Goal: Task Accomplishment & Management: Manage account settings

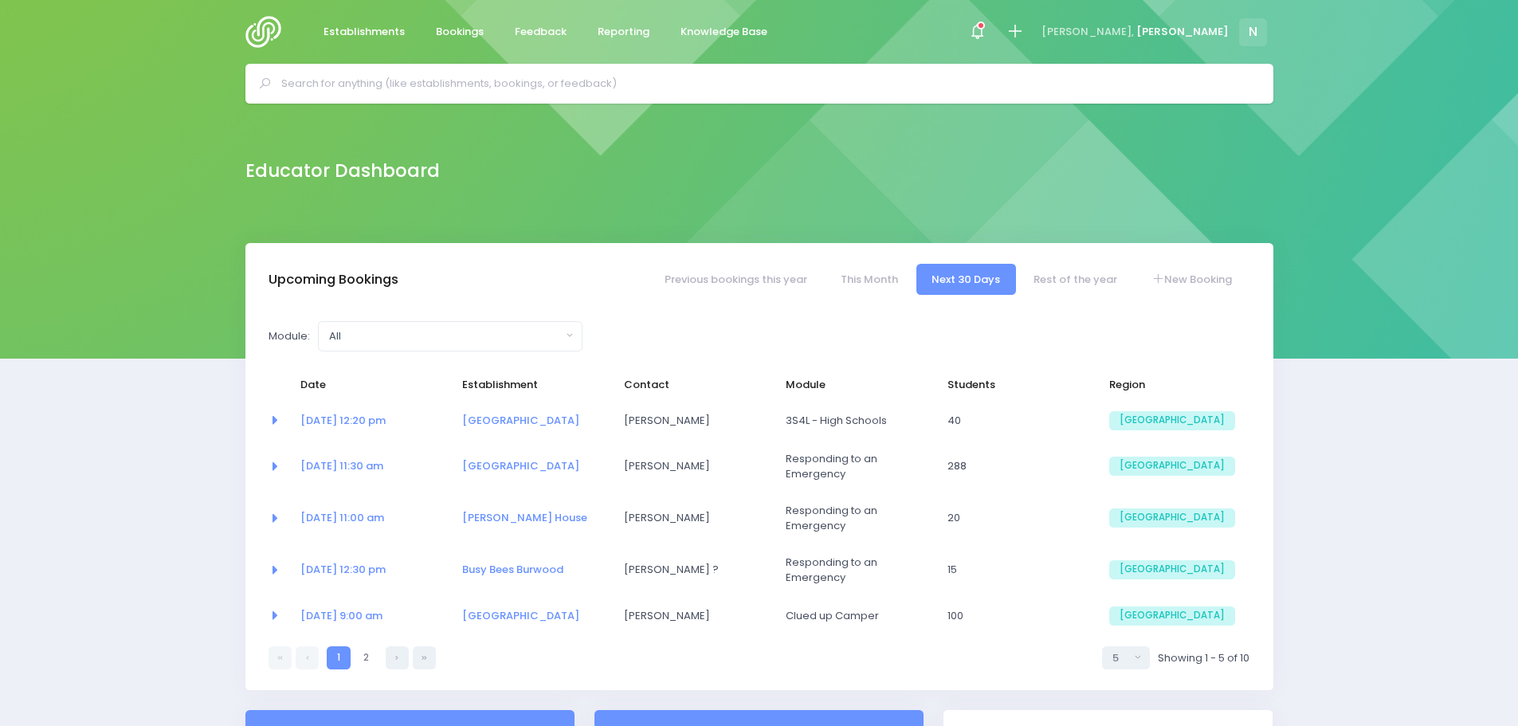
select select "5"
click at [366, 89] on input "text" at bounding box center [766, 84] width 970 height 24
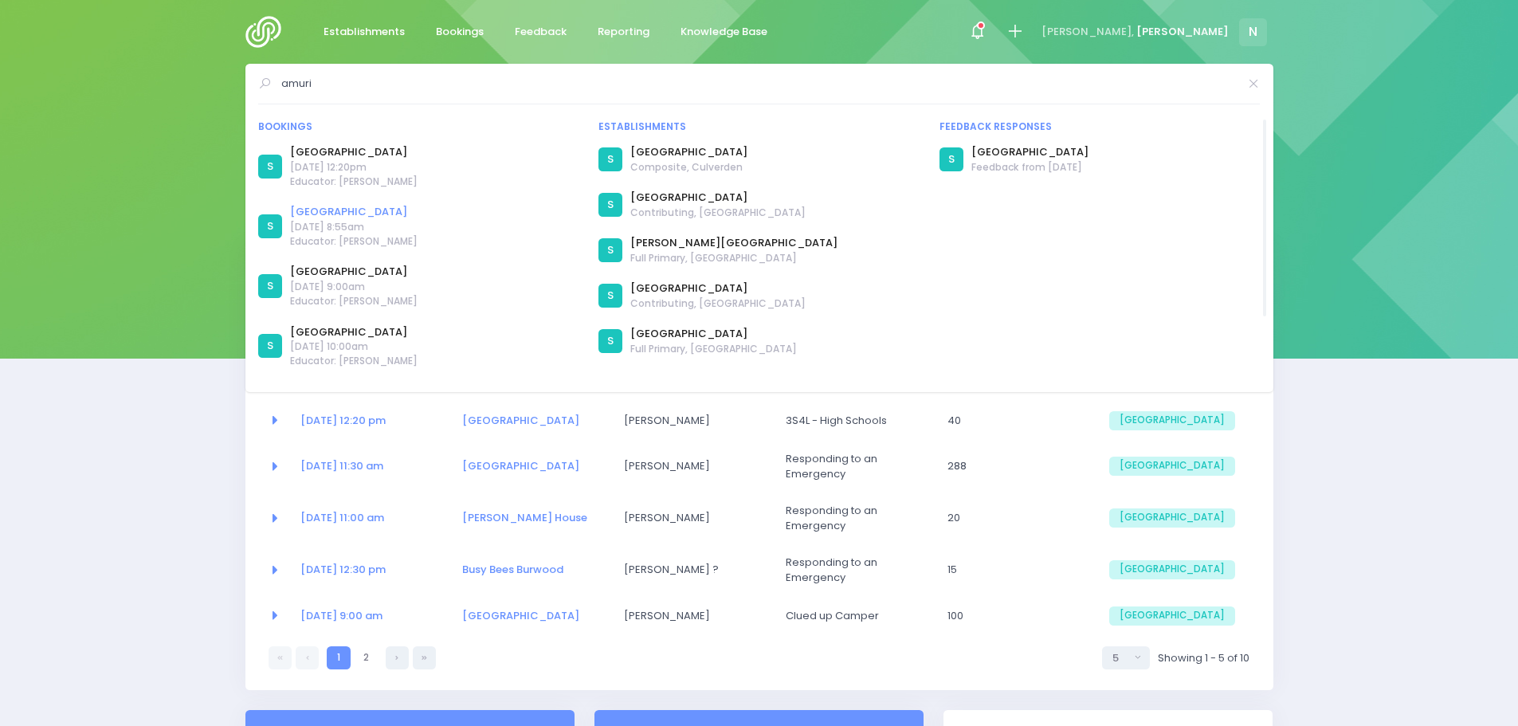
type input "amuri"
click at [338, 214] on link "[GEOGRAPHIC_DATA]" at bounding box center [354, 212] width 128 height 16
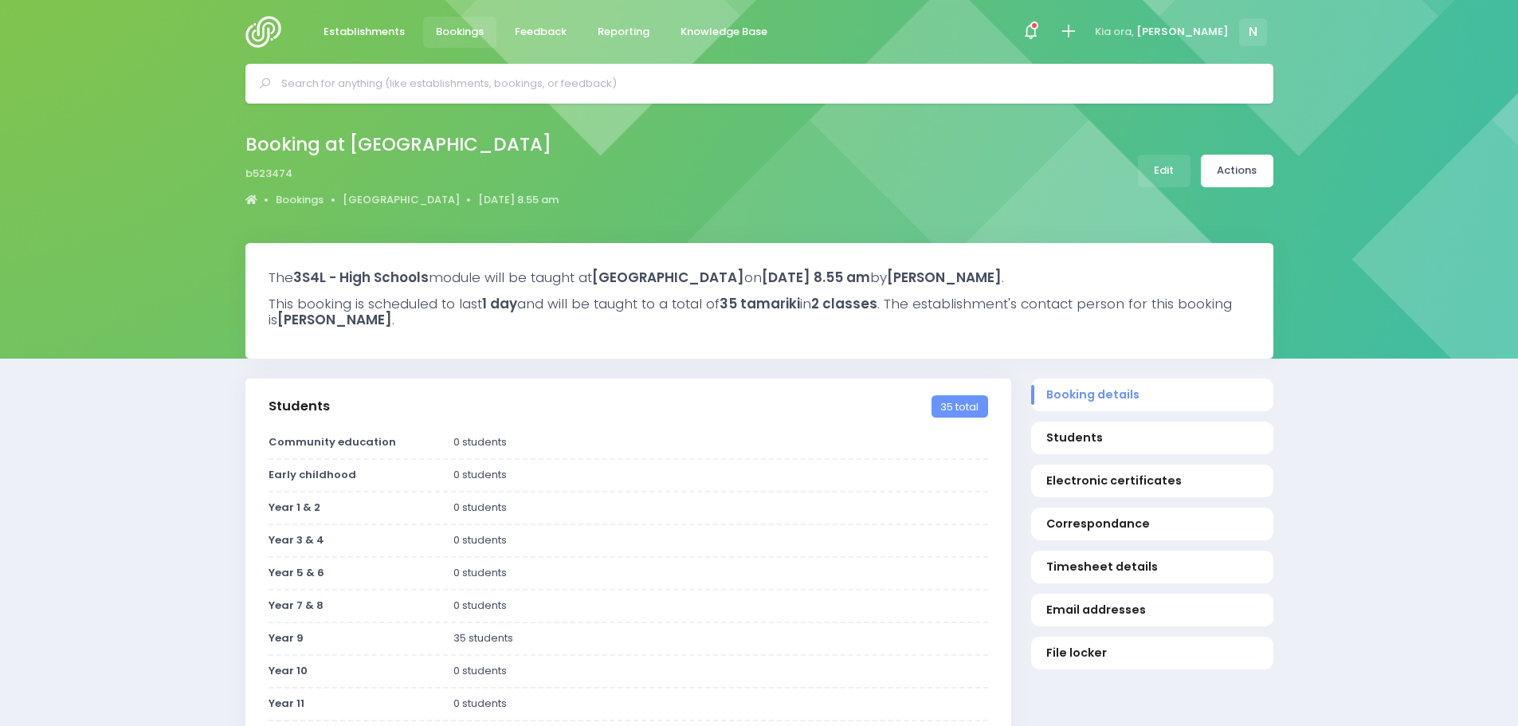
select select "5"
click at [1160, 174] on link "Edit" at bounding box center [1164, 171] width 53 height 33
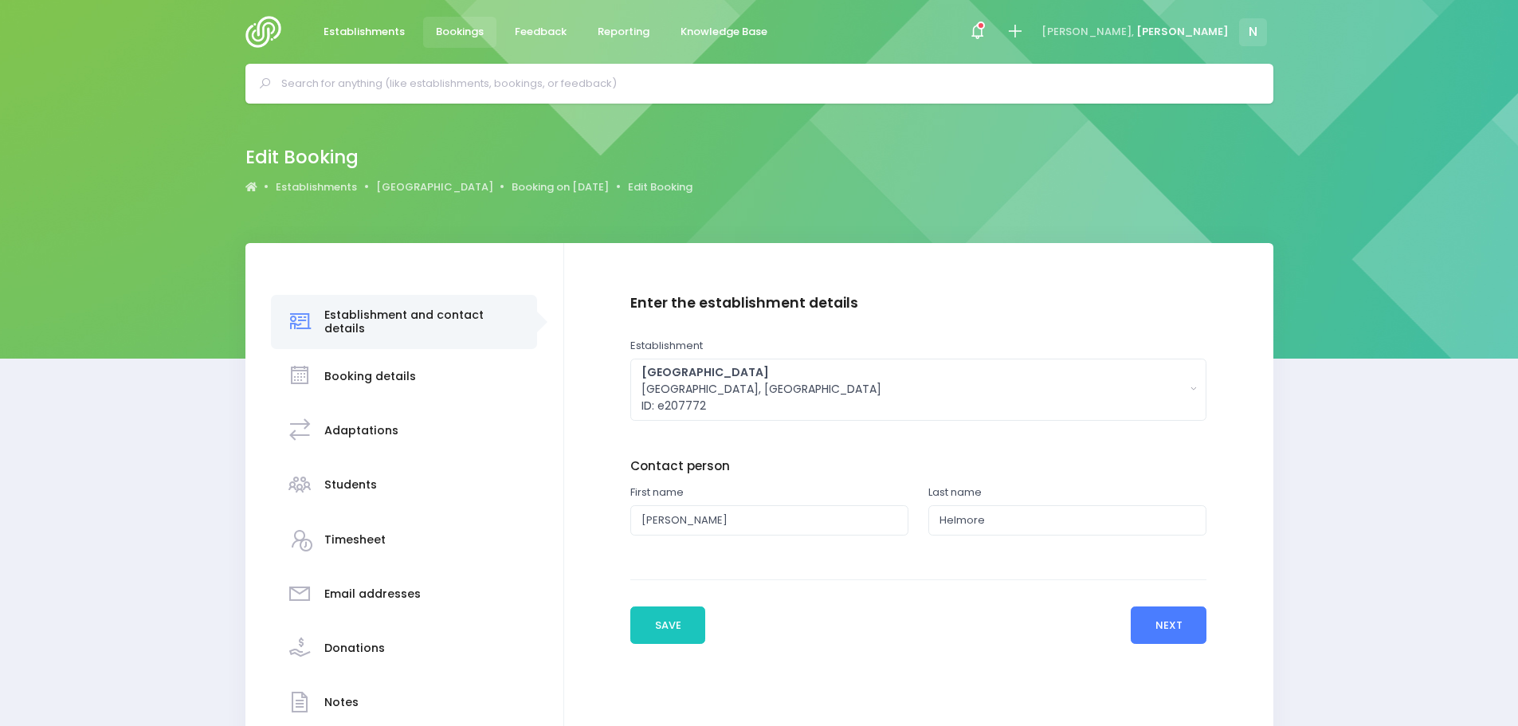
click at [1146, 626] on button "Next" at bounding box center [1169, 626] width 76 height 38
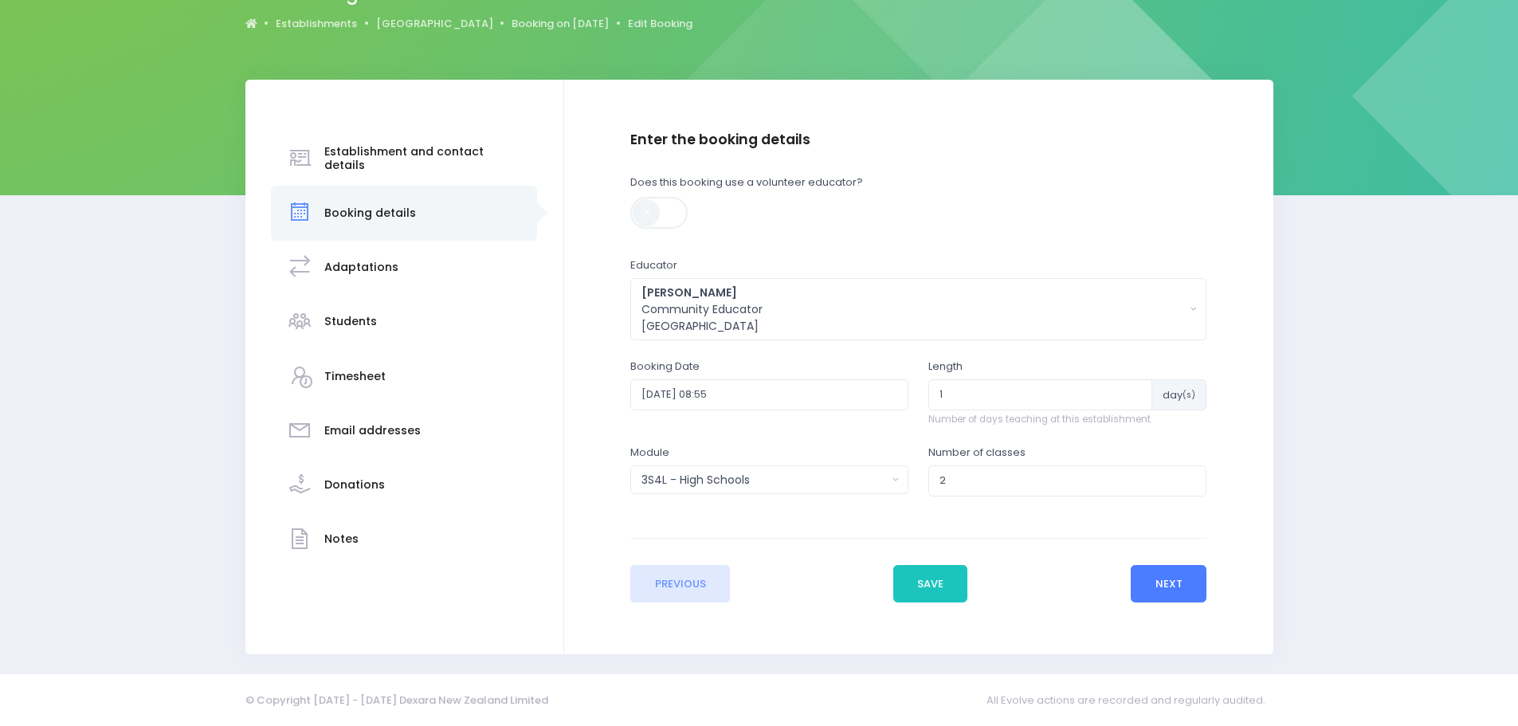
click at [1176, 584] on button "Next" at bounding box center [1169, 584] width 76 height 38
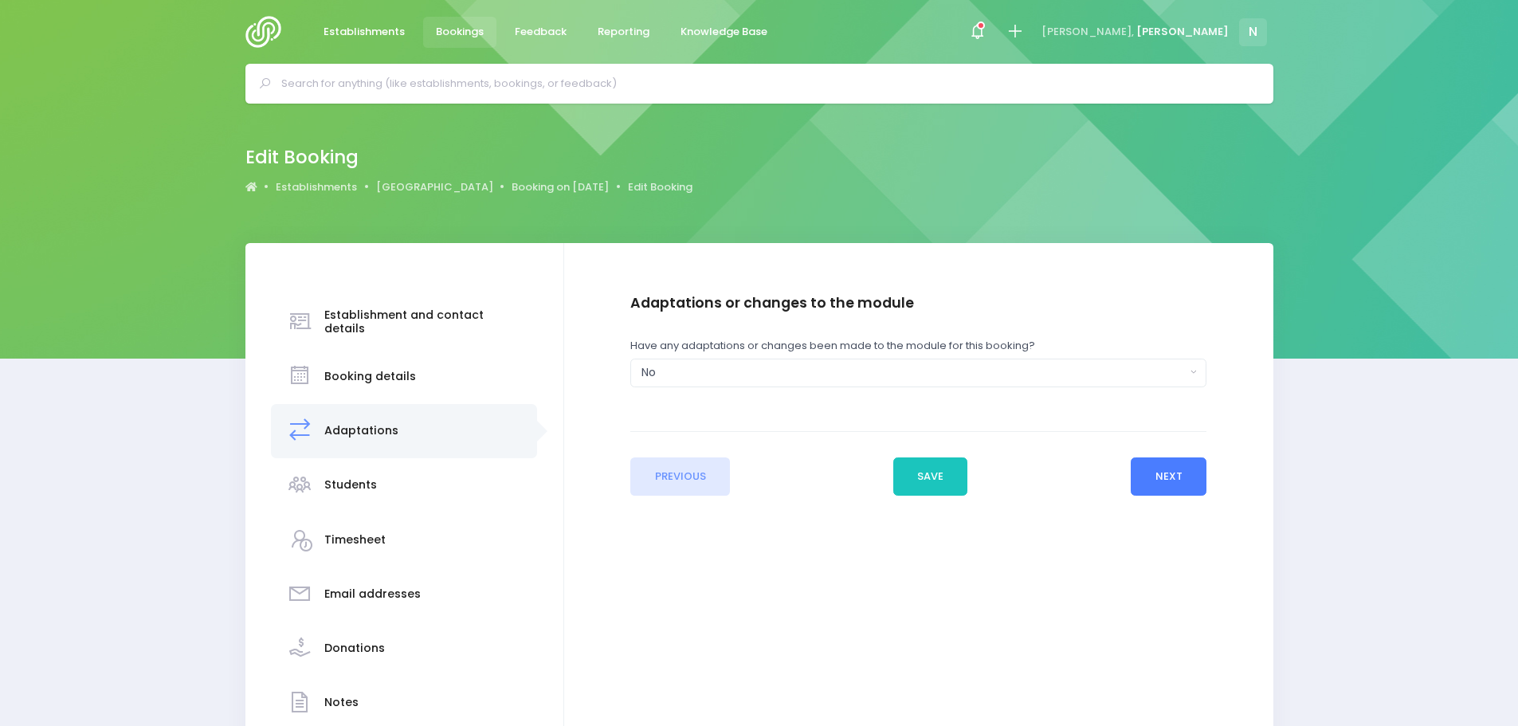
click at [1157, 470] on button "Next" at bounding box center [1169, 477] width 76 height 38
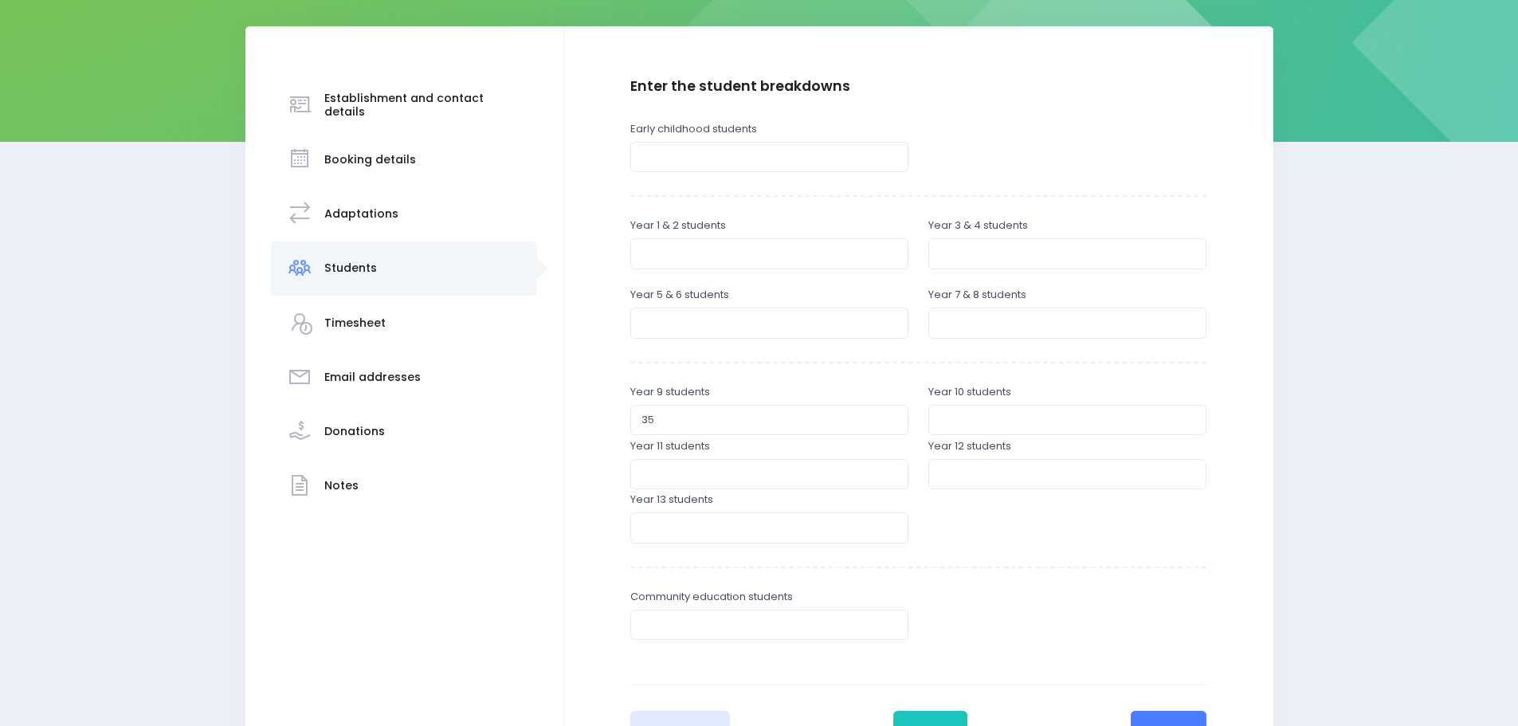
scroll to position [239, 0]
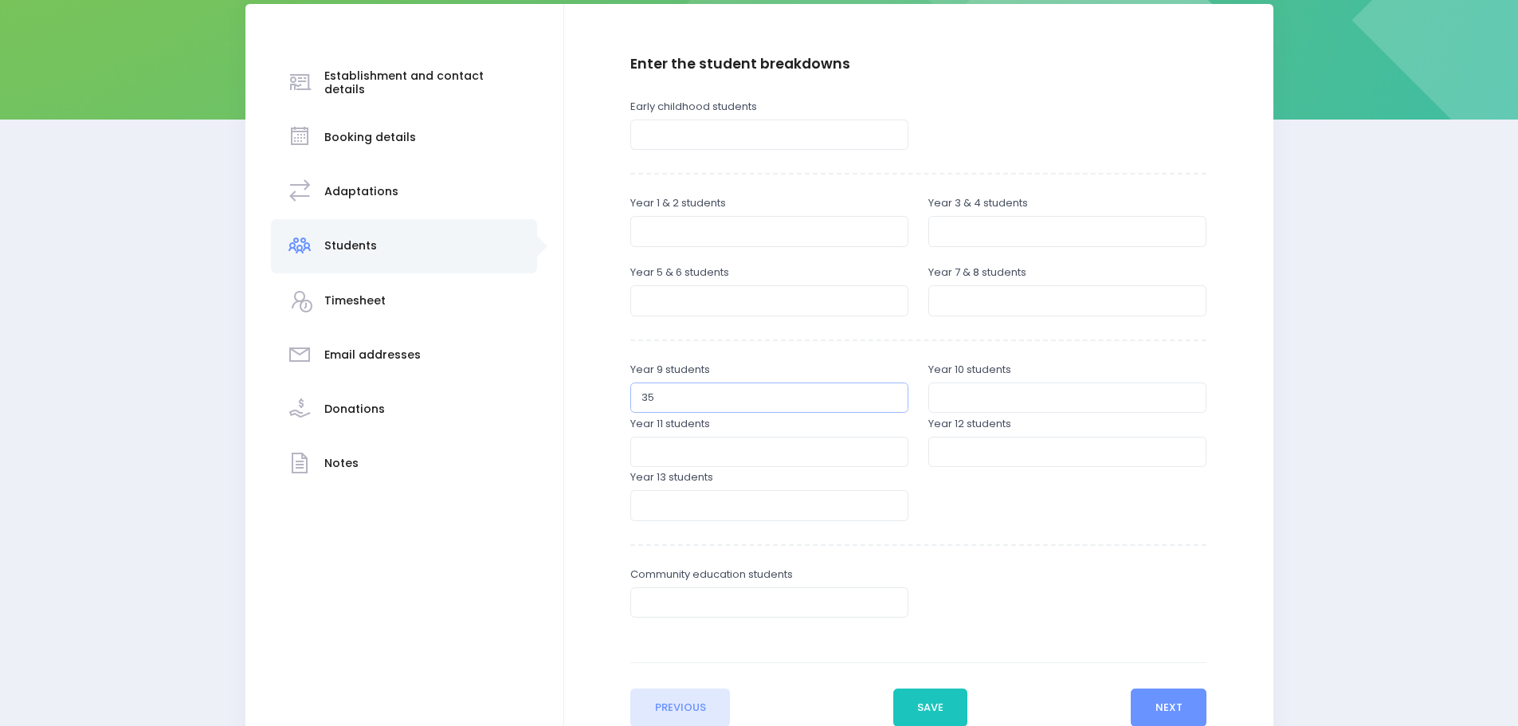
drag, startPoint x: 664, startPoint y: 404, endPoint x: 638, endPoint y: 410, distance: 26.1
click at [641, 407] on input "35" at bounding box center [769, 398] width 278 height 30
type input "28"
click at [1165, 714] on button "Next" at bounding box center [1169, 708] width 76 height 38
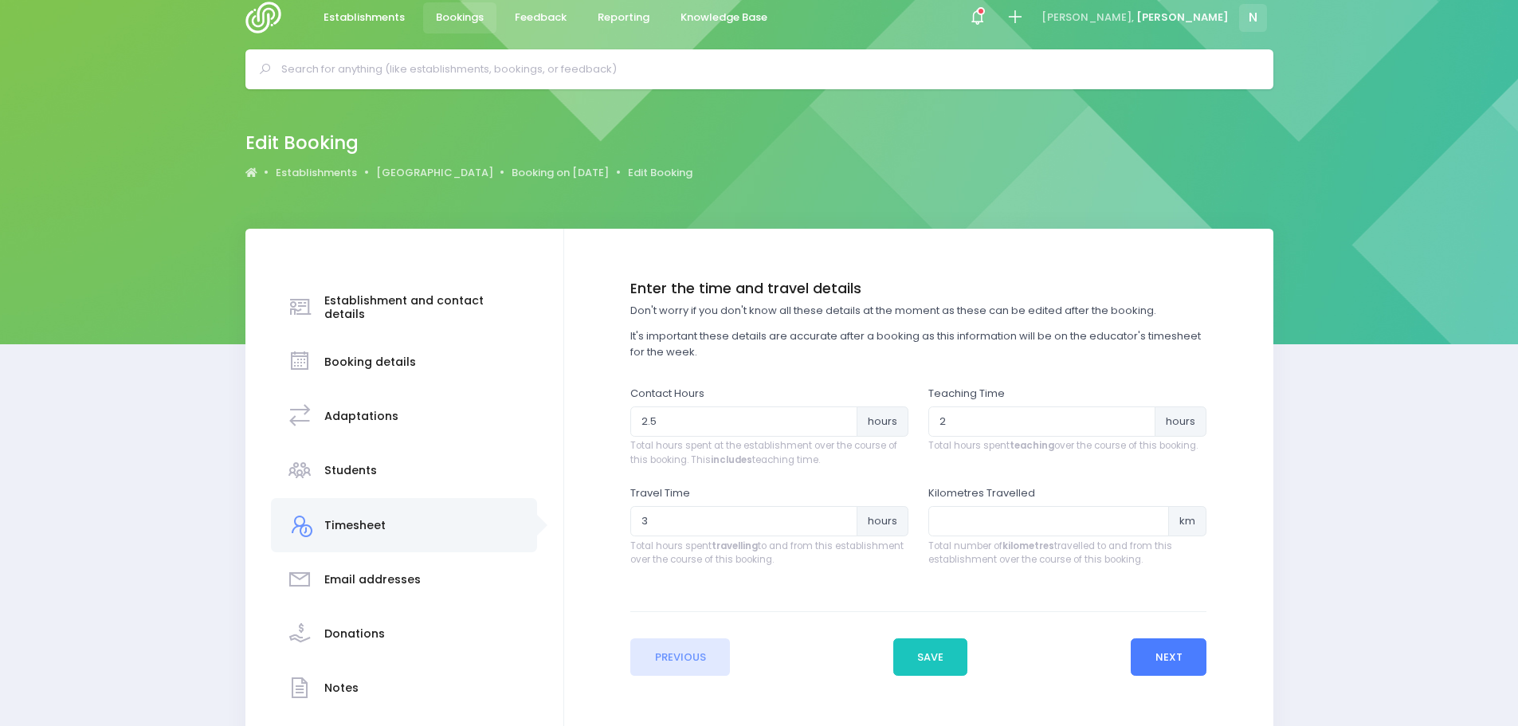
scroll to position [0, 0]
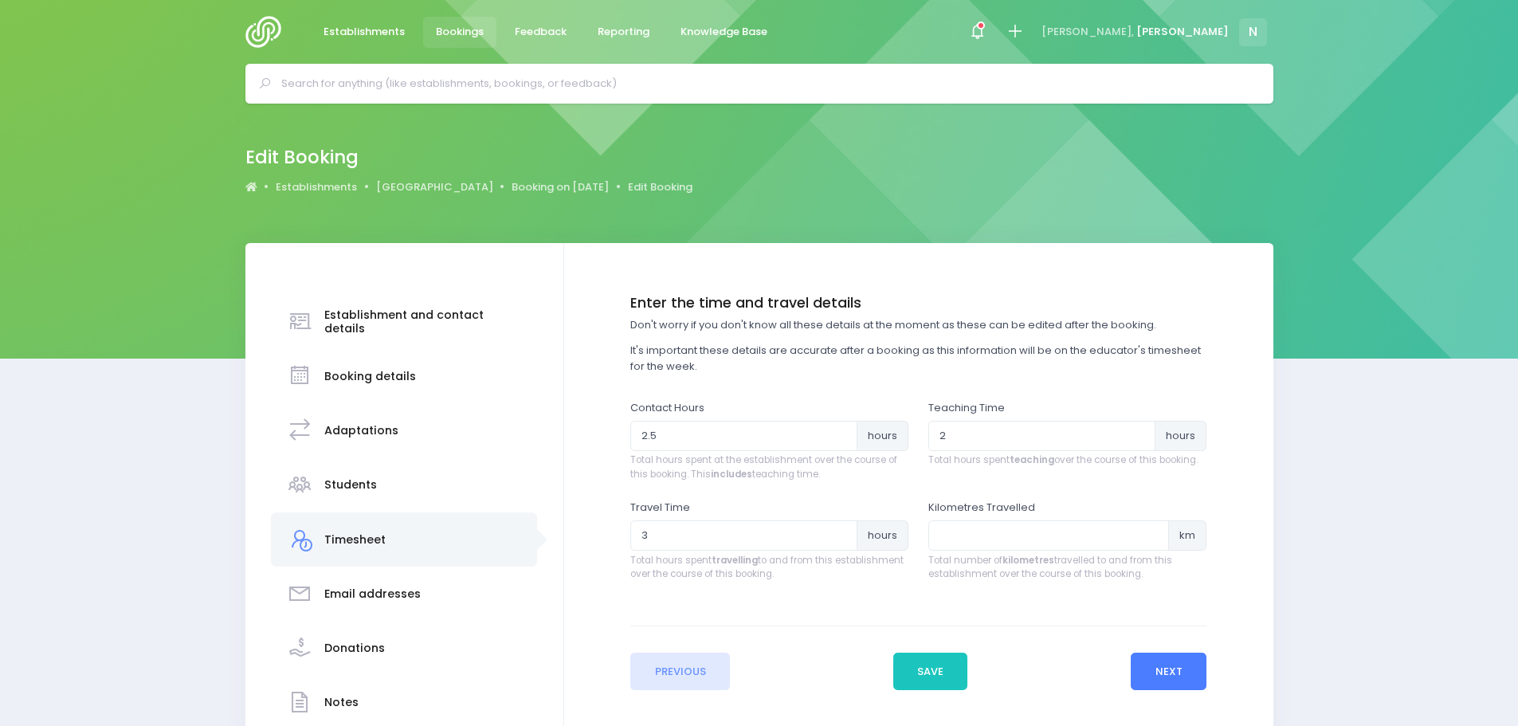
click at [1172, 669] on button "Next" at bounding box center [1169, 672] width 76 height 38
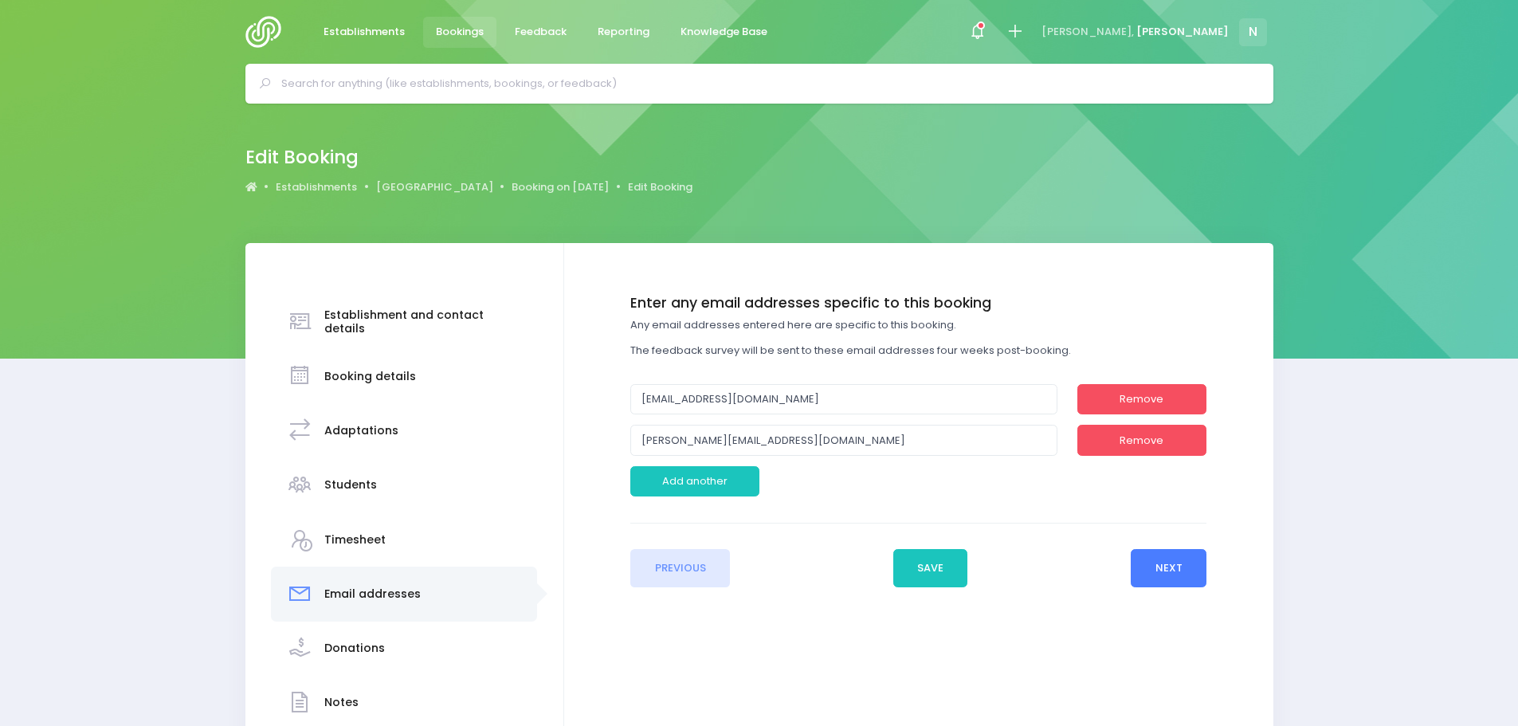
click at [1163, 577] on button "Next" at bounding box center [1169, 568] width 76 height 38
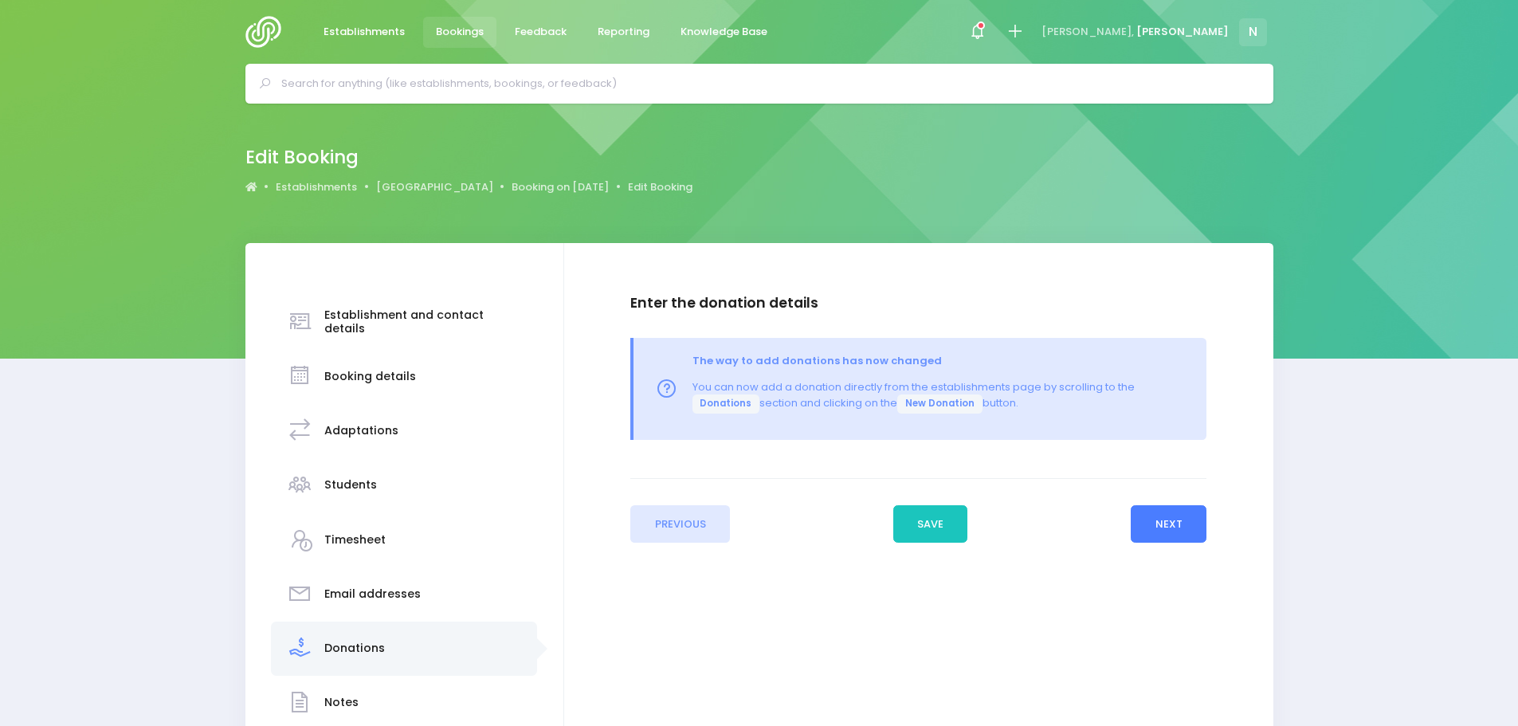
click at [1162, 528] on button "Next" at bounding box center [1169, 524] width 76 height 38
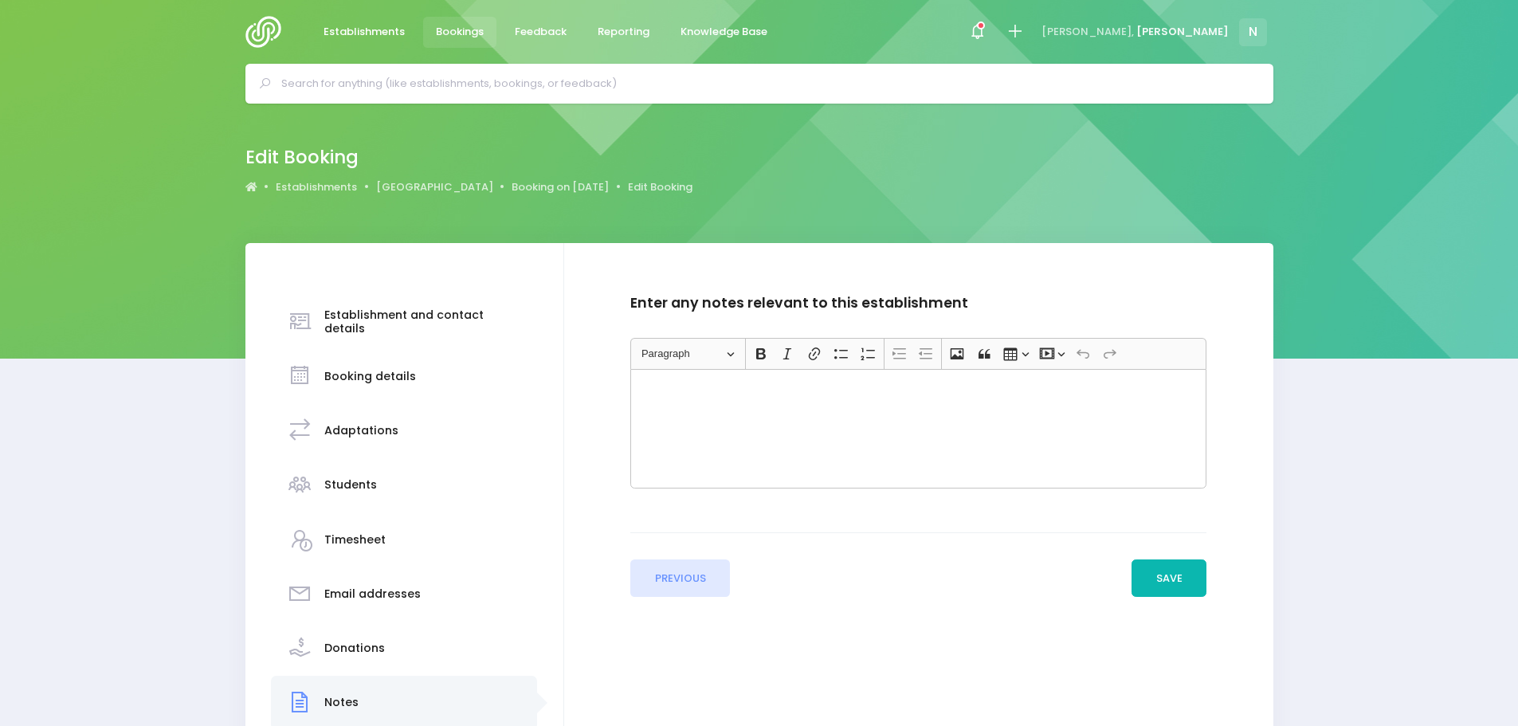
click at [1172, 582] on button "Save" at bounding box center [1169, 579] width 75 height 38
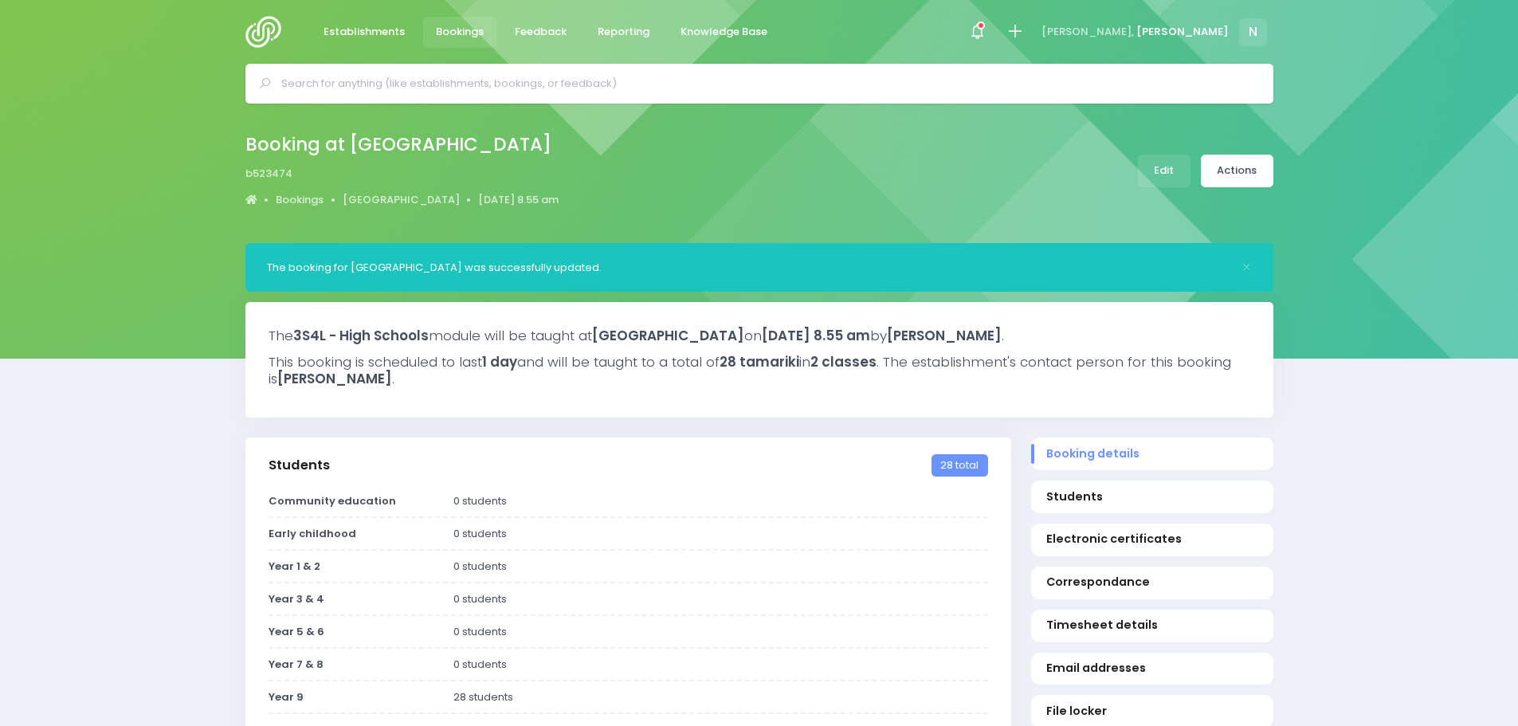
select select "5"
click at [363, 88] on input "text" at bounding box center [766, 84] width 970 height 24
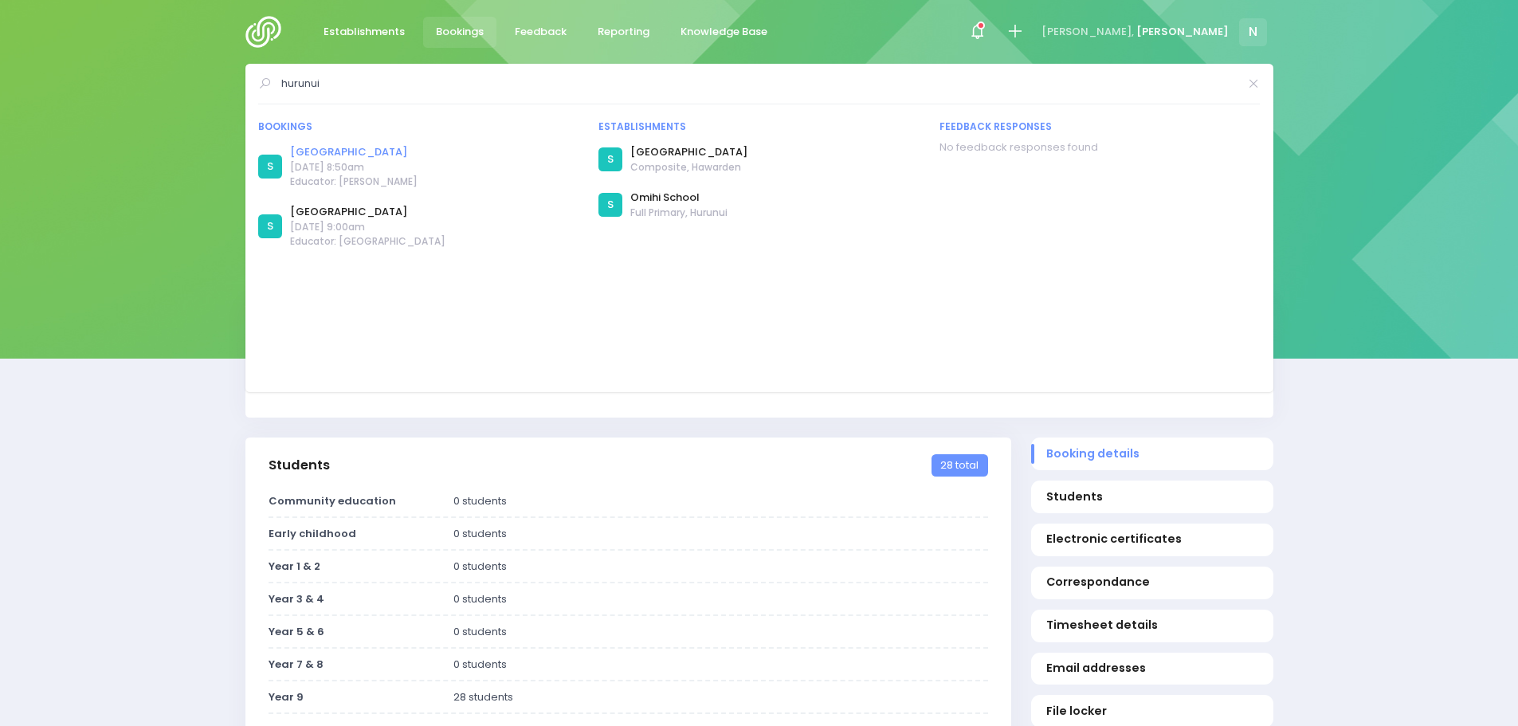
type input "hurunui"
click at [328, 154] on link "[GEOGRAPHIC_DATA]" at bounding box center [354, 152] width 128 height 16
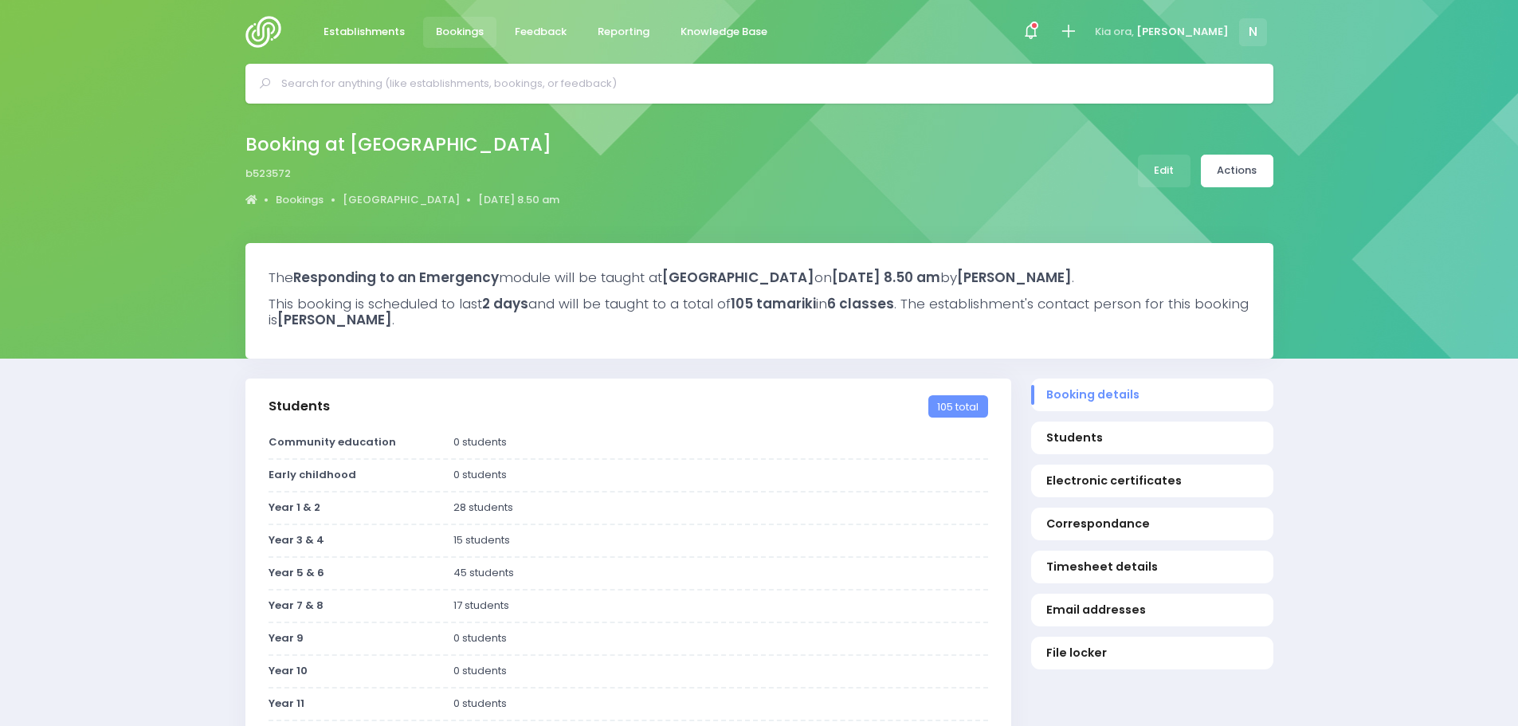
select select "5"
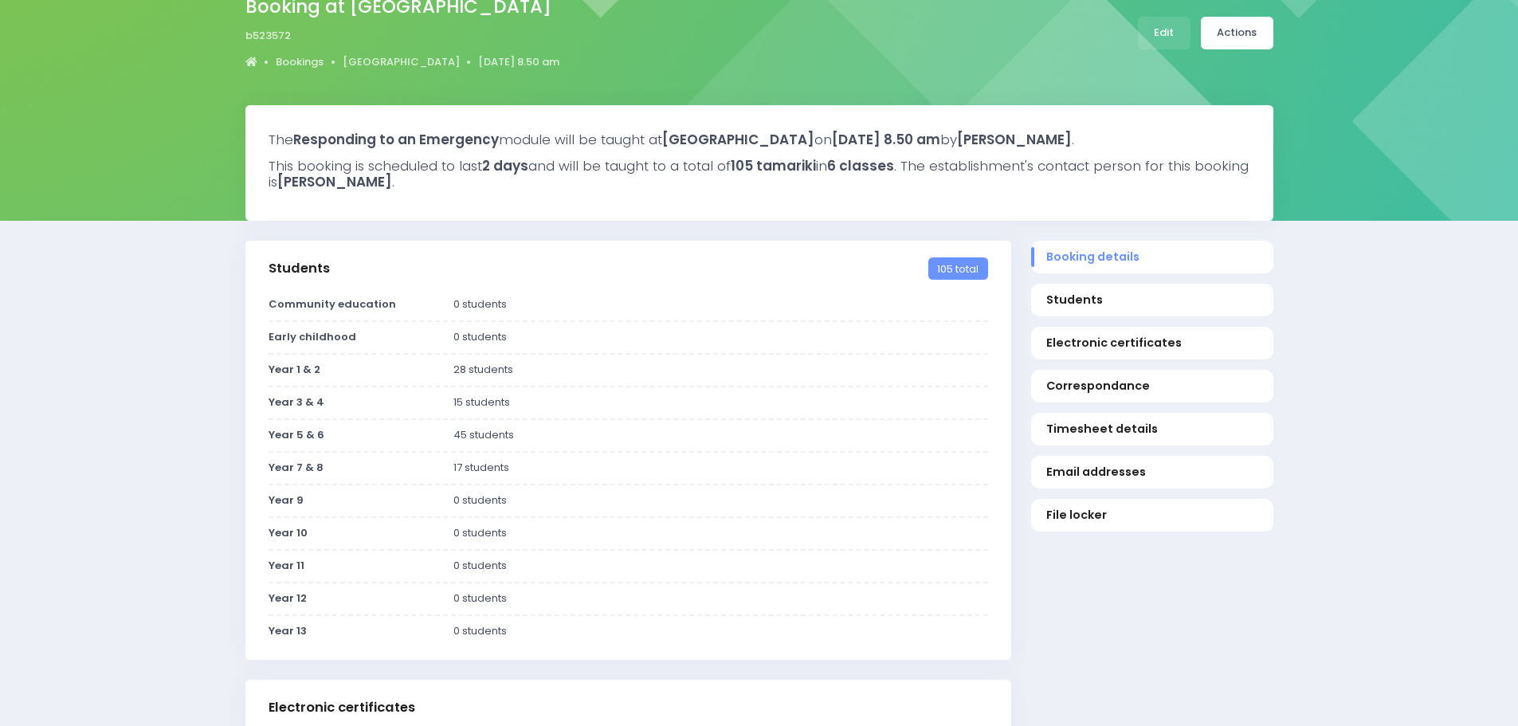
scroll to position [159, 0]
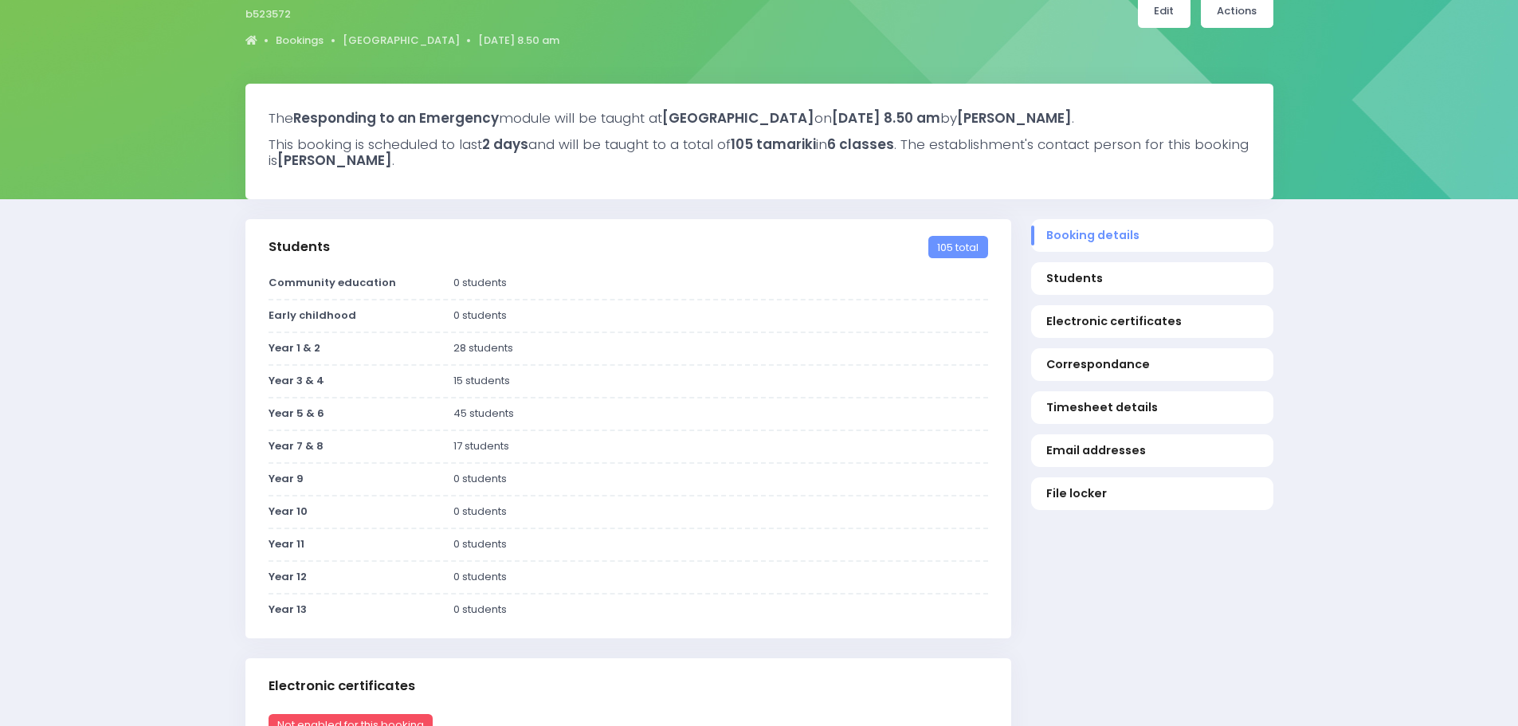
click at [1170, 16] on link "Edit" at bounding box center [1164, 11] width 53 height 33
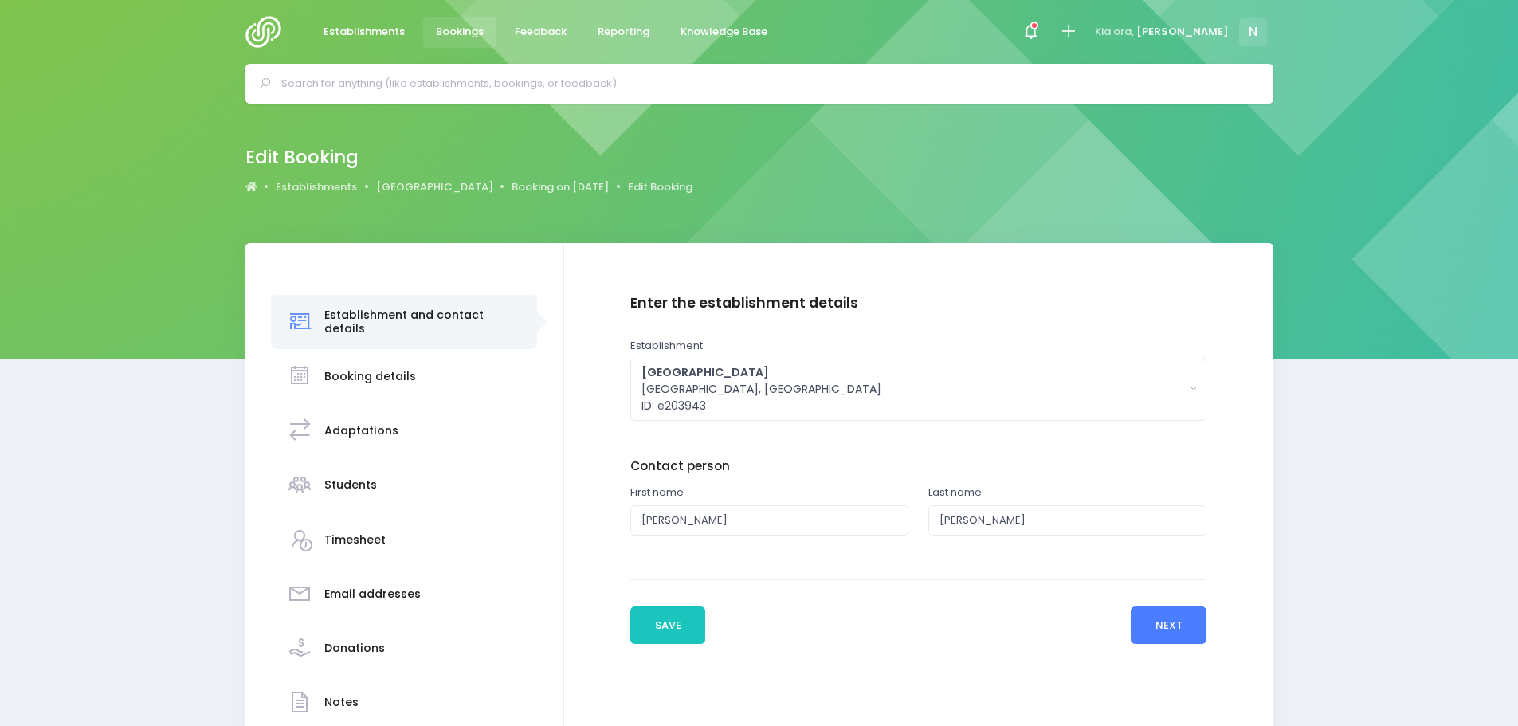
click at [1153, 627] on button "Next" at bounding box center [1169, 626] width 76 height 38
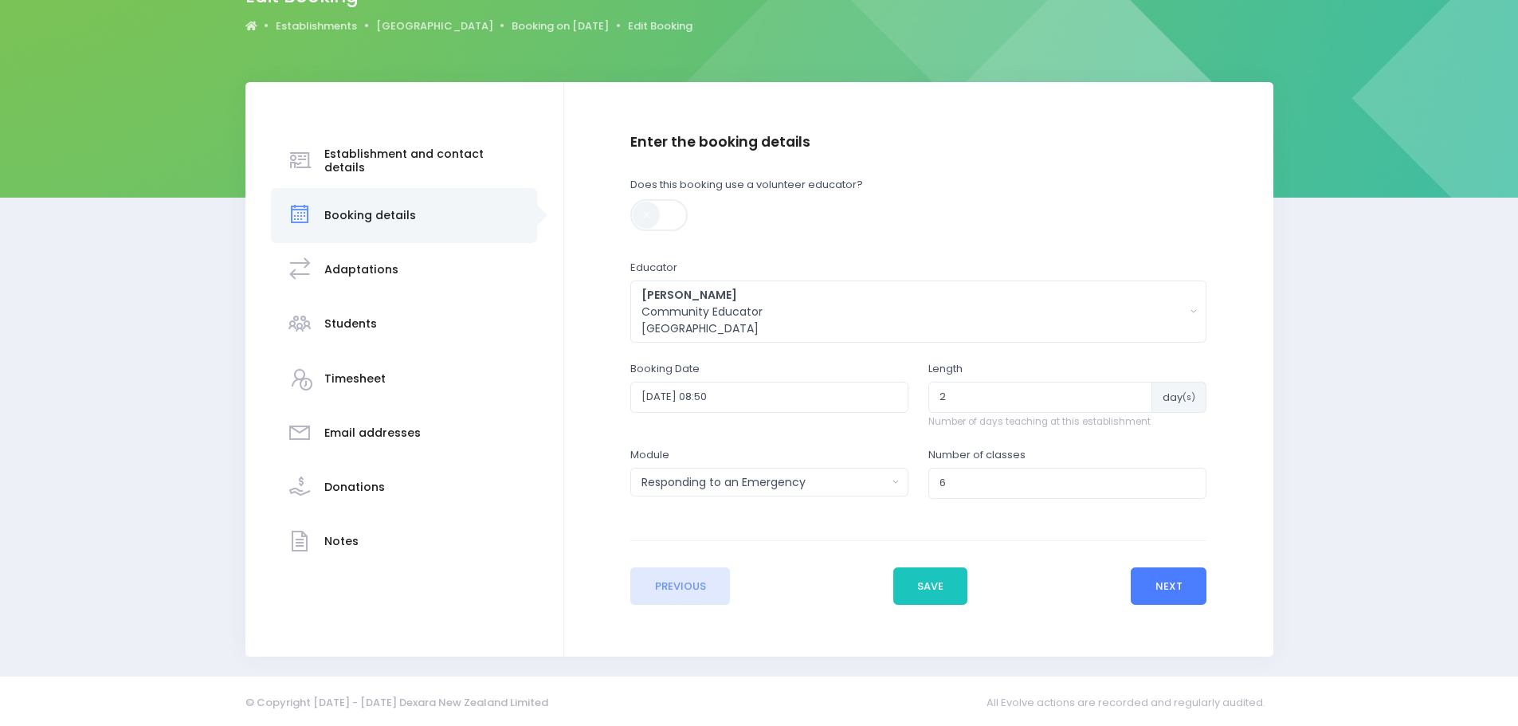
scroll to position [163, 0]
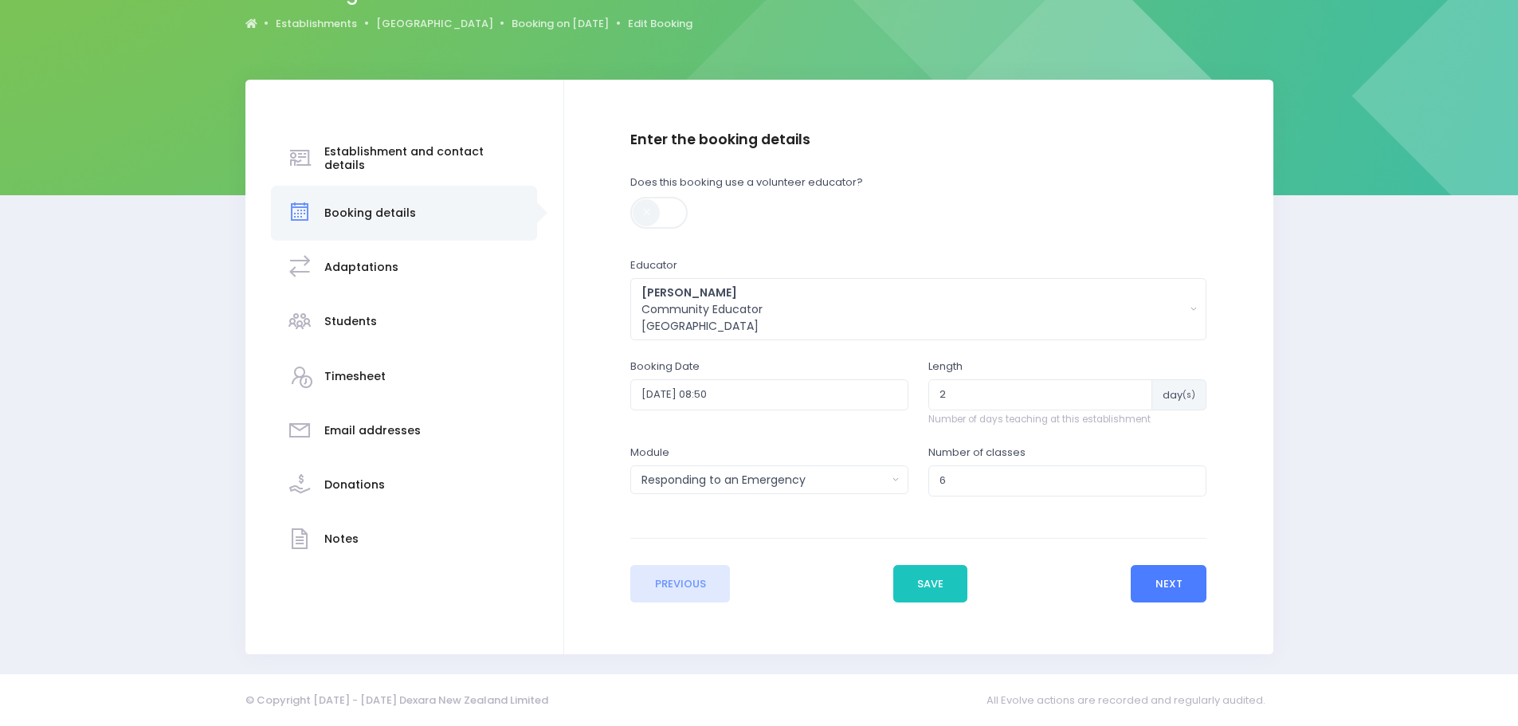
click at [1184, 591] on button "Next" at bounding box center [1169, 584] width 76 height 38
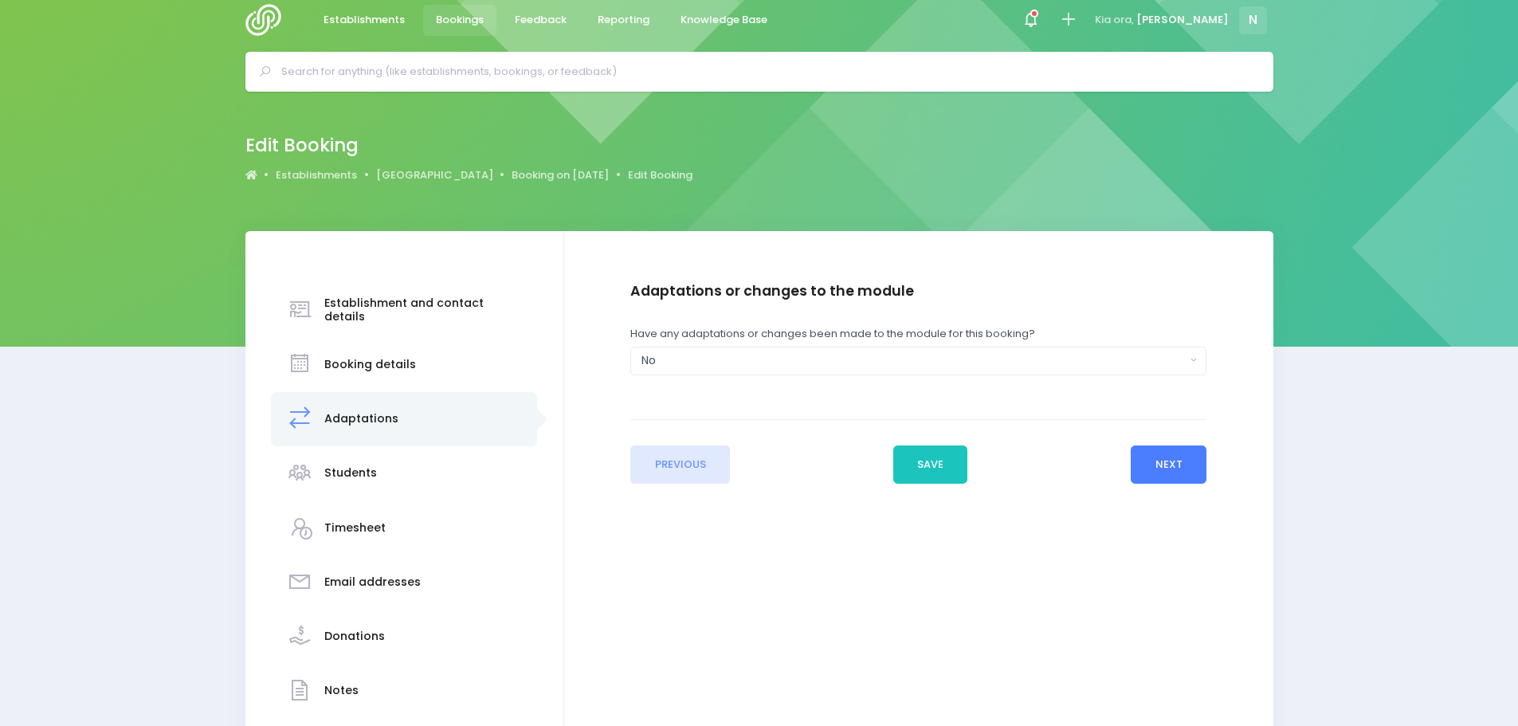
scroll to position [0, 0]
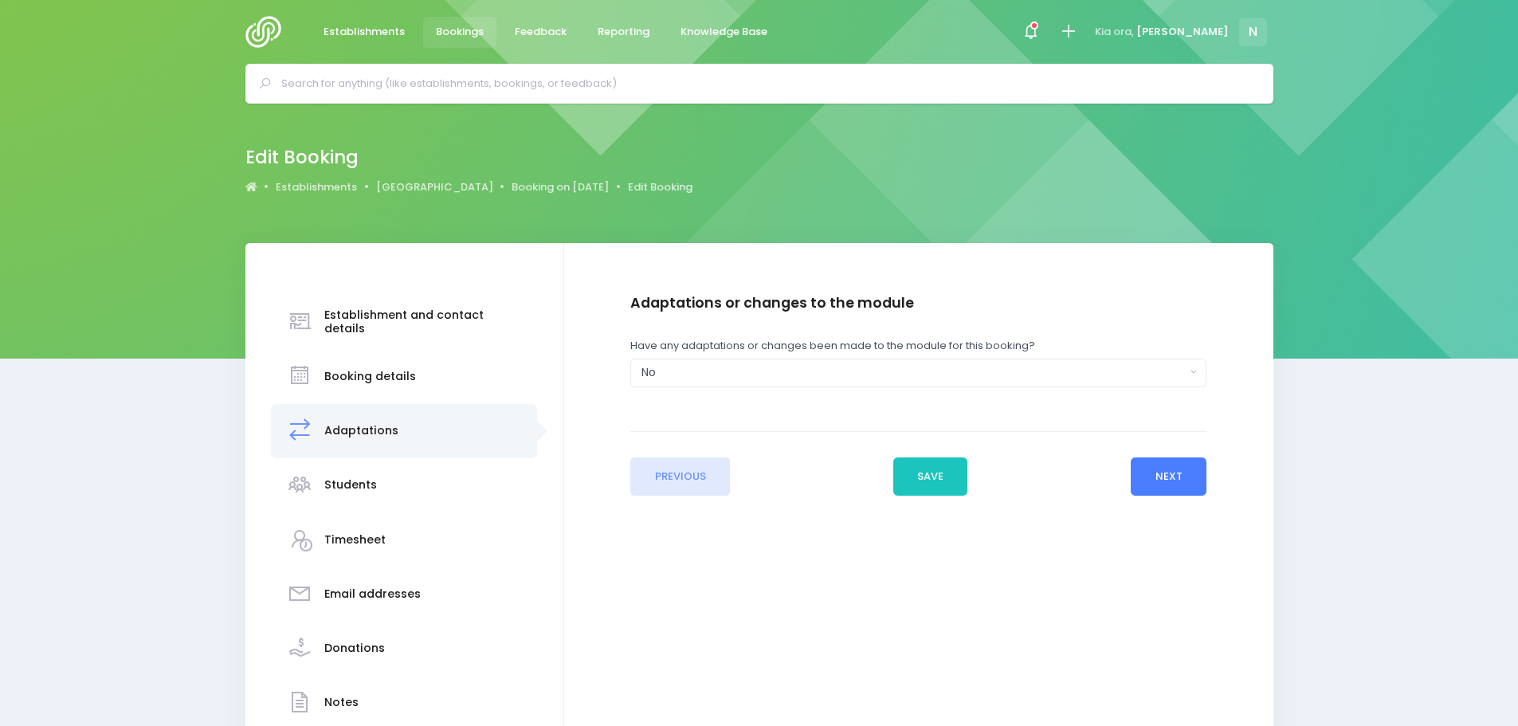
click at [1153, 486] on button "Next" at bounding box center [1169, 477] width 76 height 38
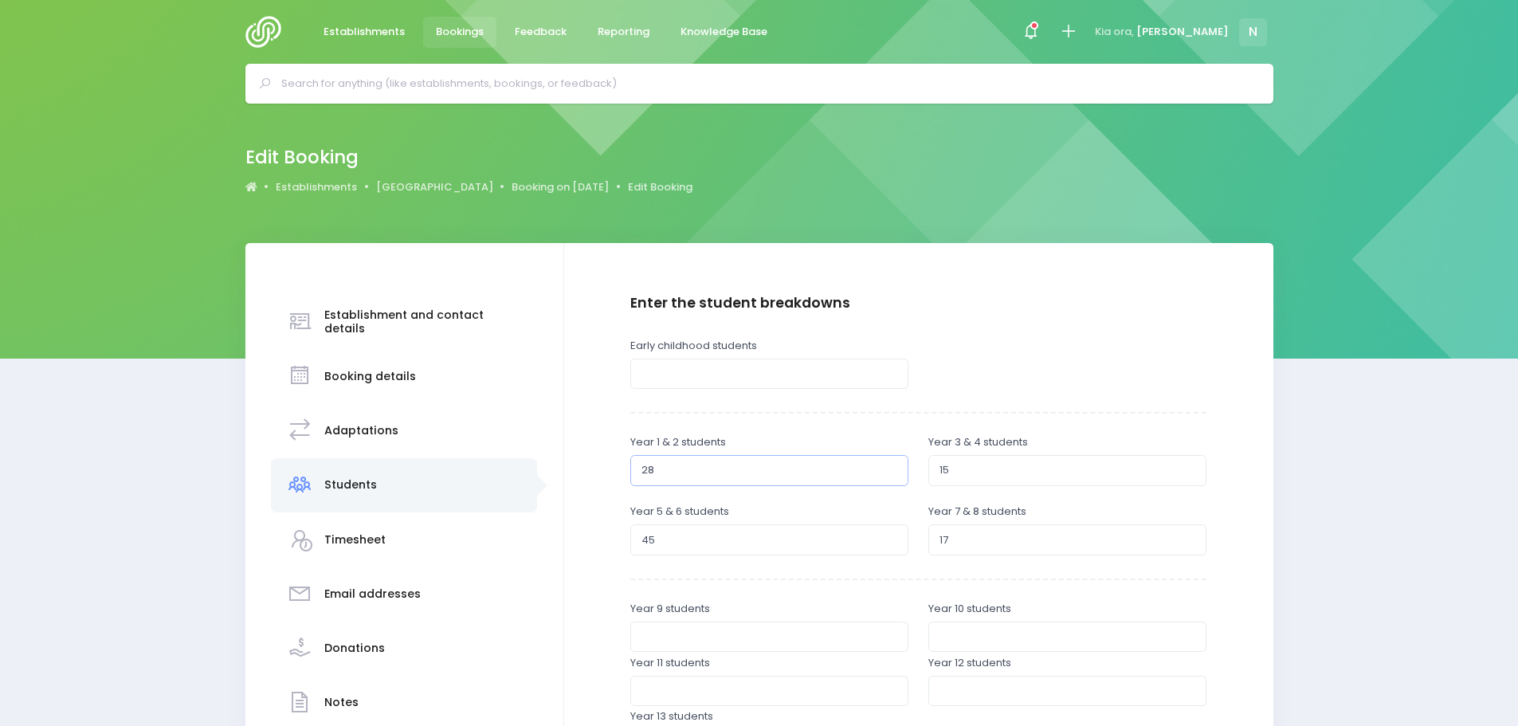
drag, startPoint x: 685, startPoint y: 467, endPoint x: 638, endPoint y: 469, distance: 47.1
click at [638, 469] on input "28" at bounding box center [769, 470] width 278 height 30
type input "33"
drag, startPoint x: 953, startPoint y: 469, endPoint x: 940, endPoint y: 469, distance: 13.6
click at [940, 468] on input "15" at bounding box center [1068, 470] width 278 height 30
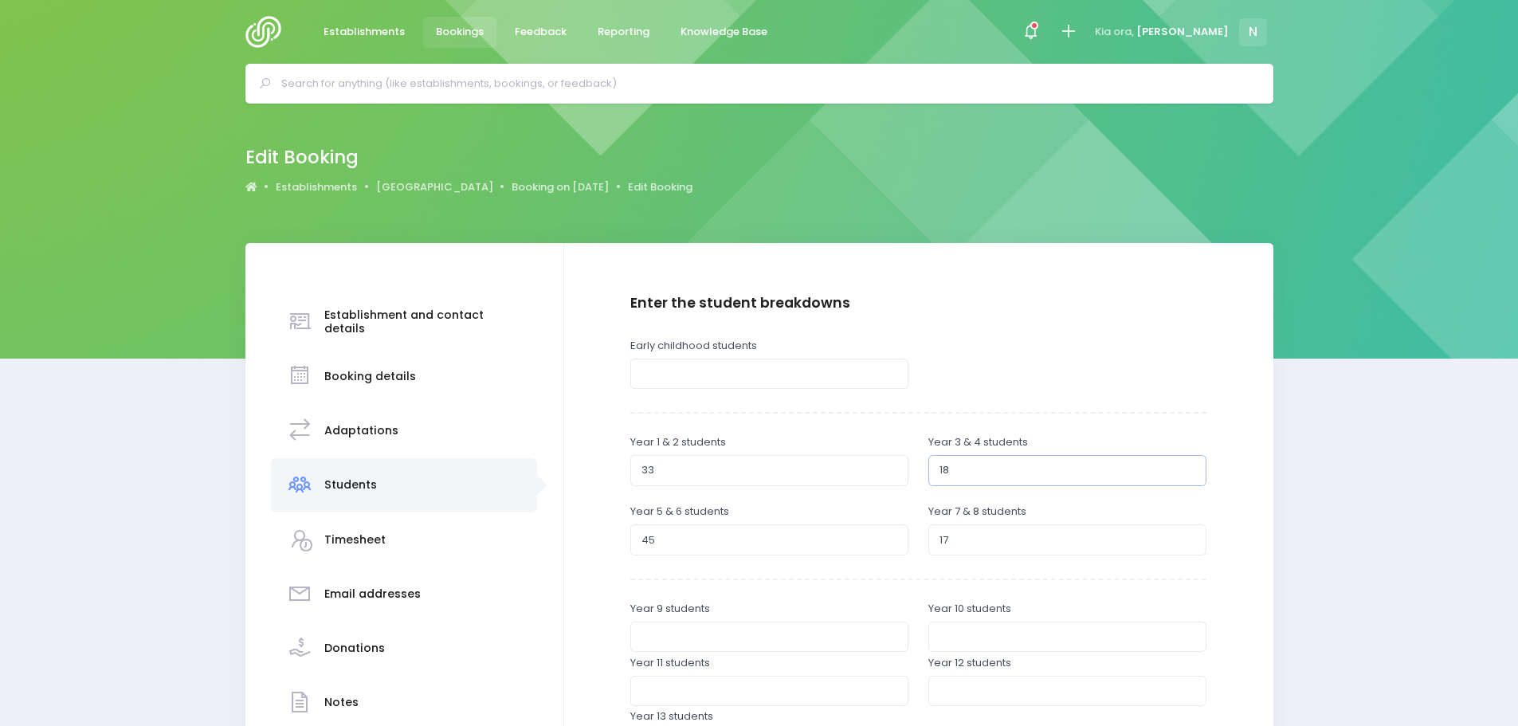
type input "18"
drag, startPoint x: 657, startPoint y: 539, endPoint x: 637, endPoint y: 535, distance: 20.3
click at [637, 534] on input "45" at bounding box center [769, 539] width 278 height 30
type input "20"
drag, startPoint x: 954, startPoint y: 537, endPoint x: 935, endPoint y: 540, distance: 19.3
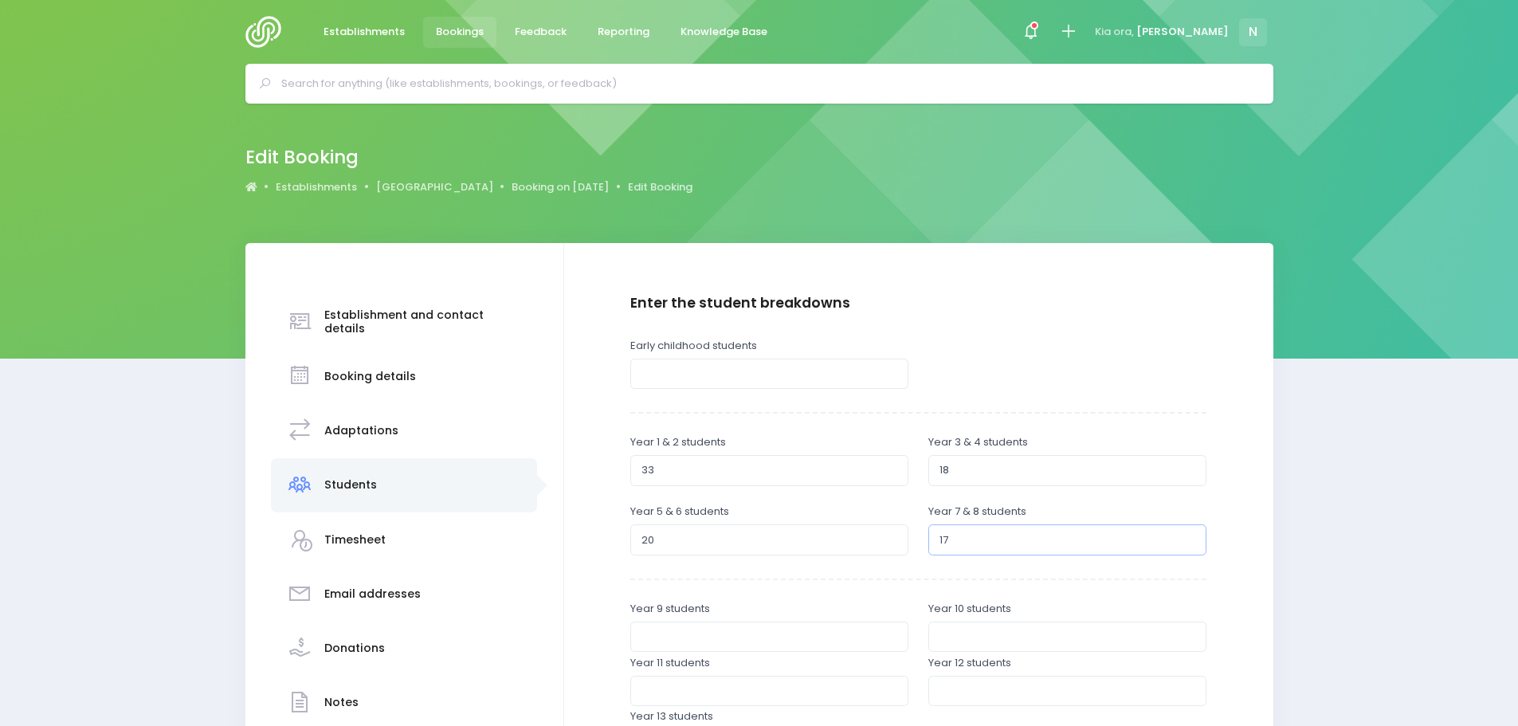
click at [935, 540] on input "17" at bounding box center [1068, 539] width 278 height 30
click at [970, 544] on input "17" at bounding box center [1068, 539] width 278 height 30
type input "1"
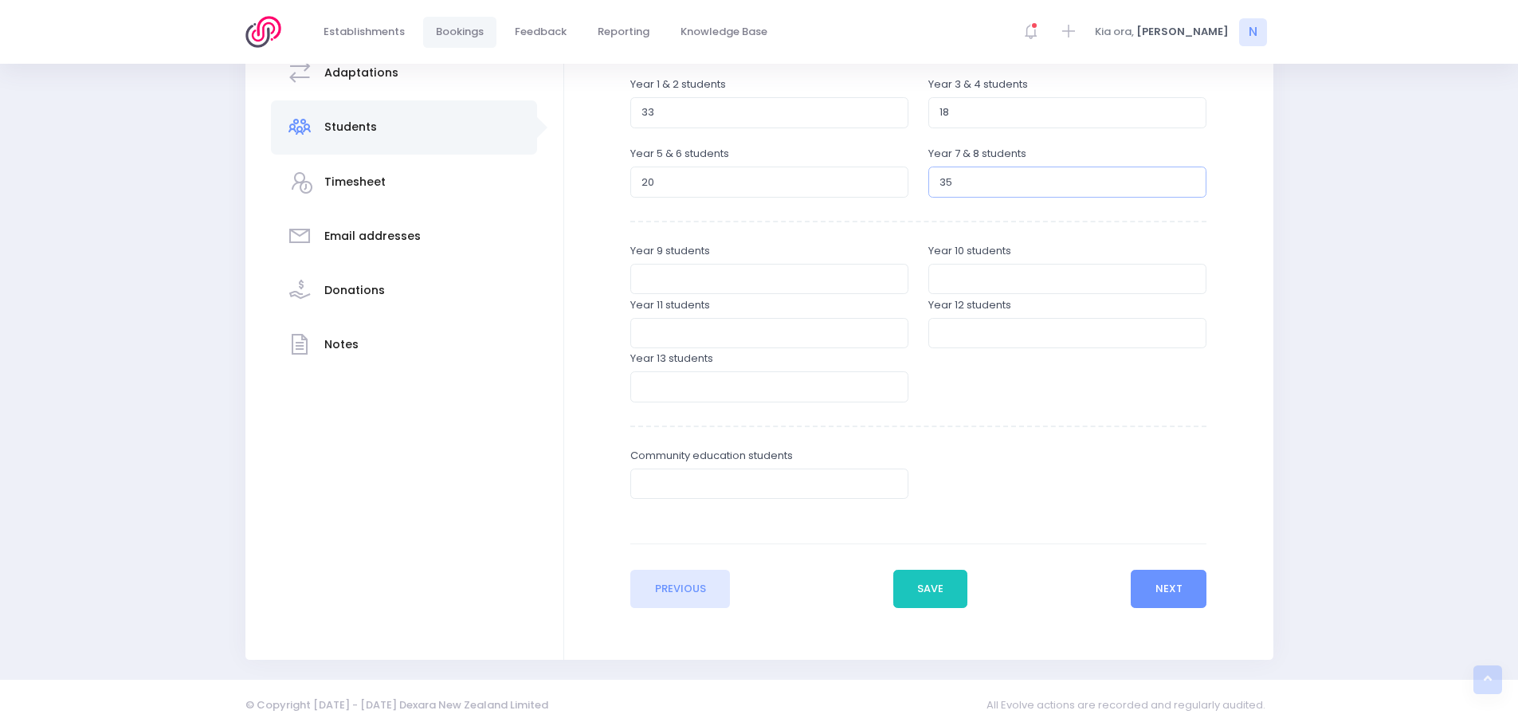
scroll to position [363, 0]
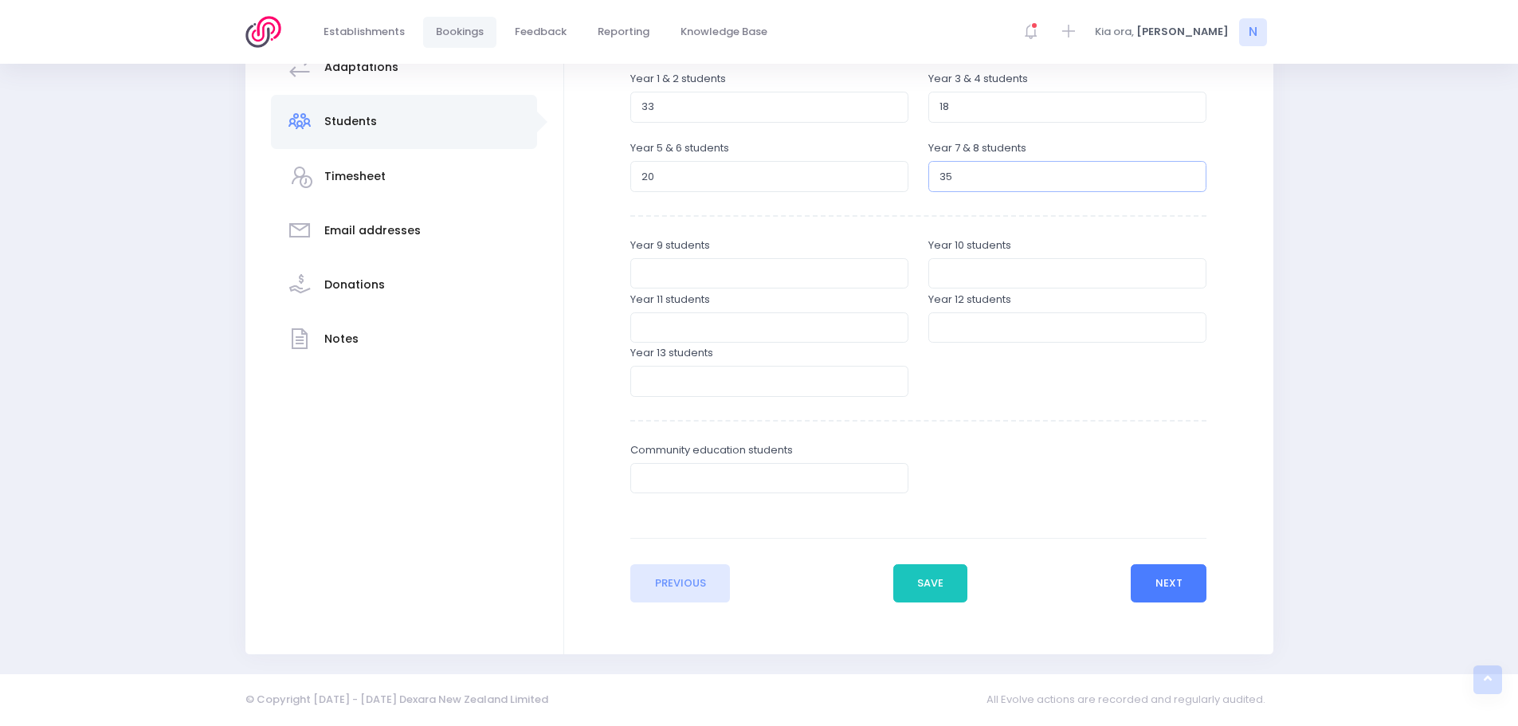
type input "35"
click at [1159, 595] on button "Next" at bounding box center [1169, 583] width 76 height 38
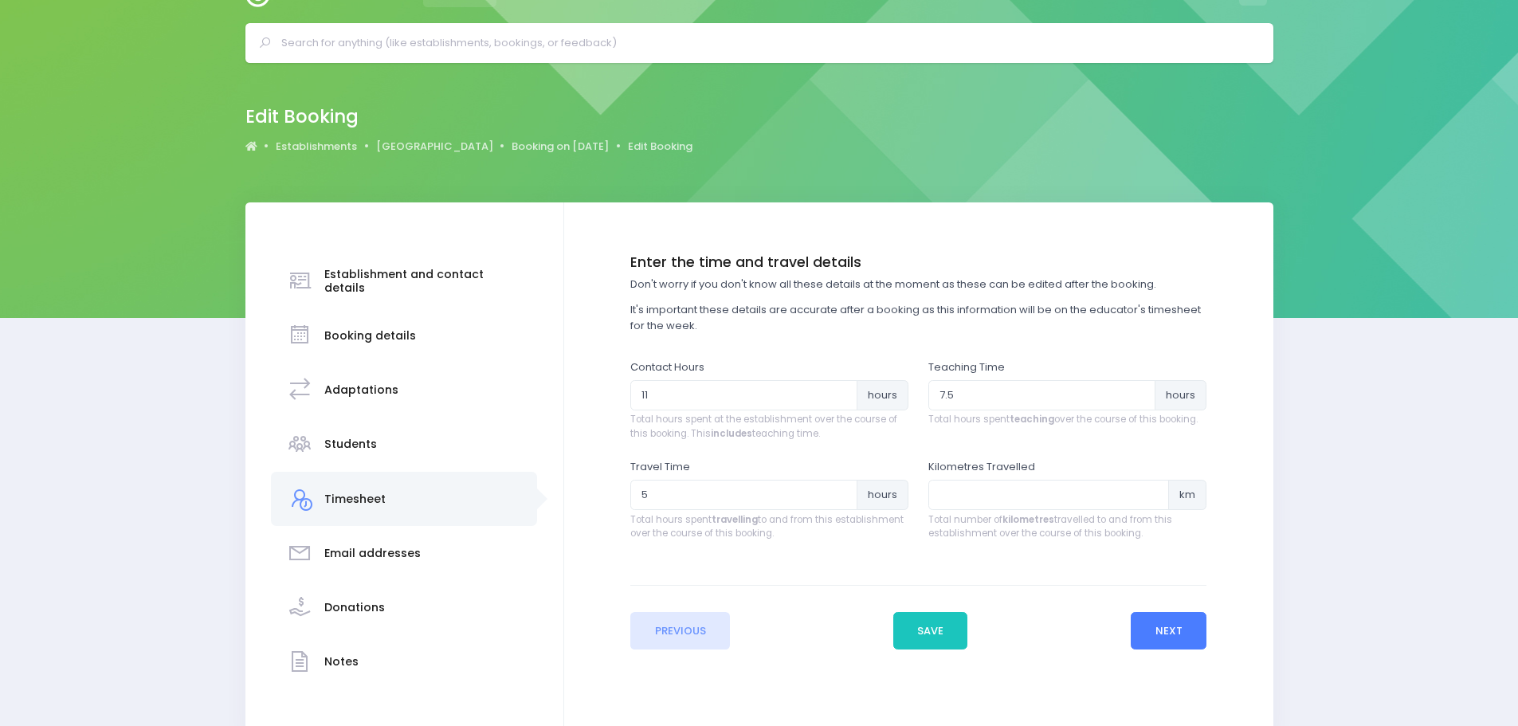
scroll to position [0, 0]
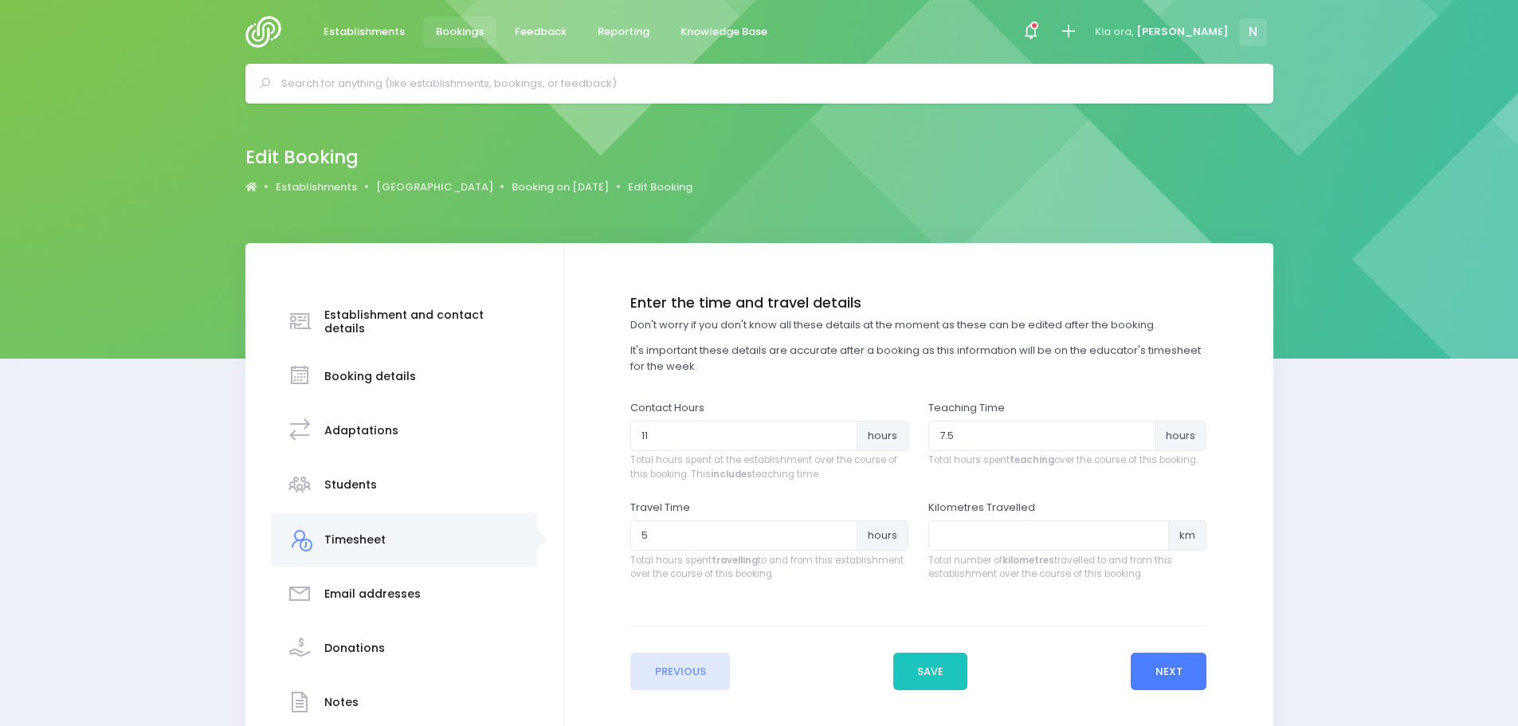
click at [1165, 665] on button "Next" at bounding box center [1169, 672] width 76 height 38
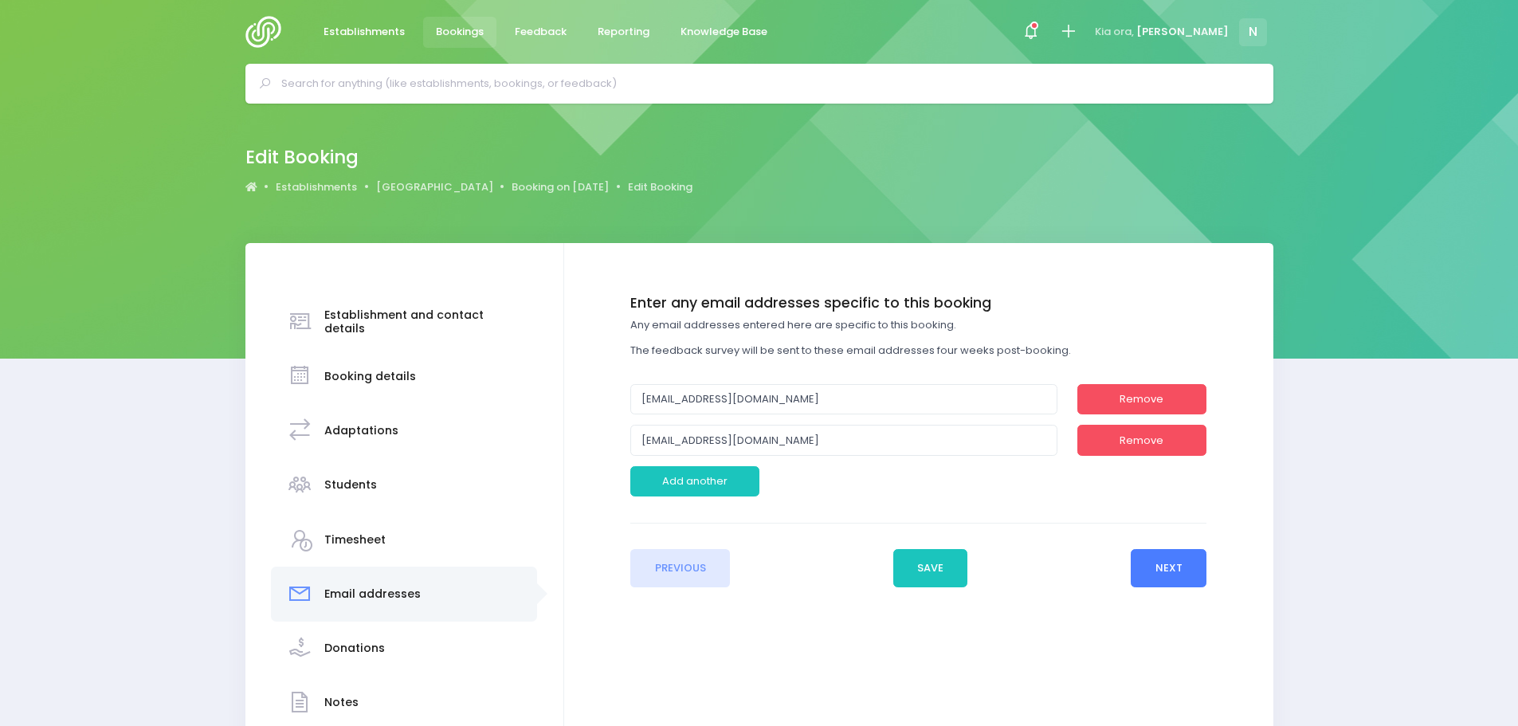
click at [1170, 571] on button "Next" at bounding box center [1169, 568] width 76 height 38
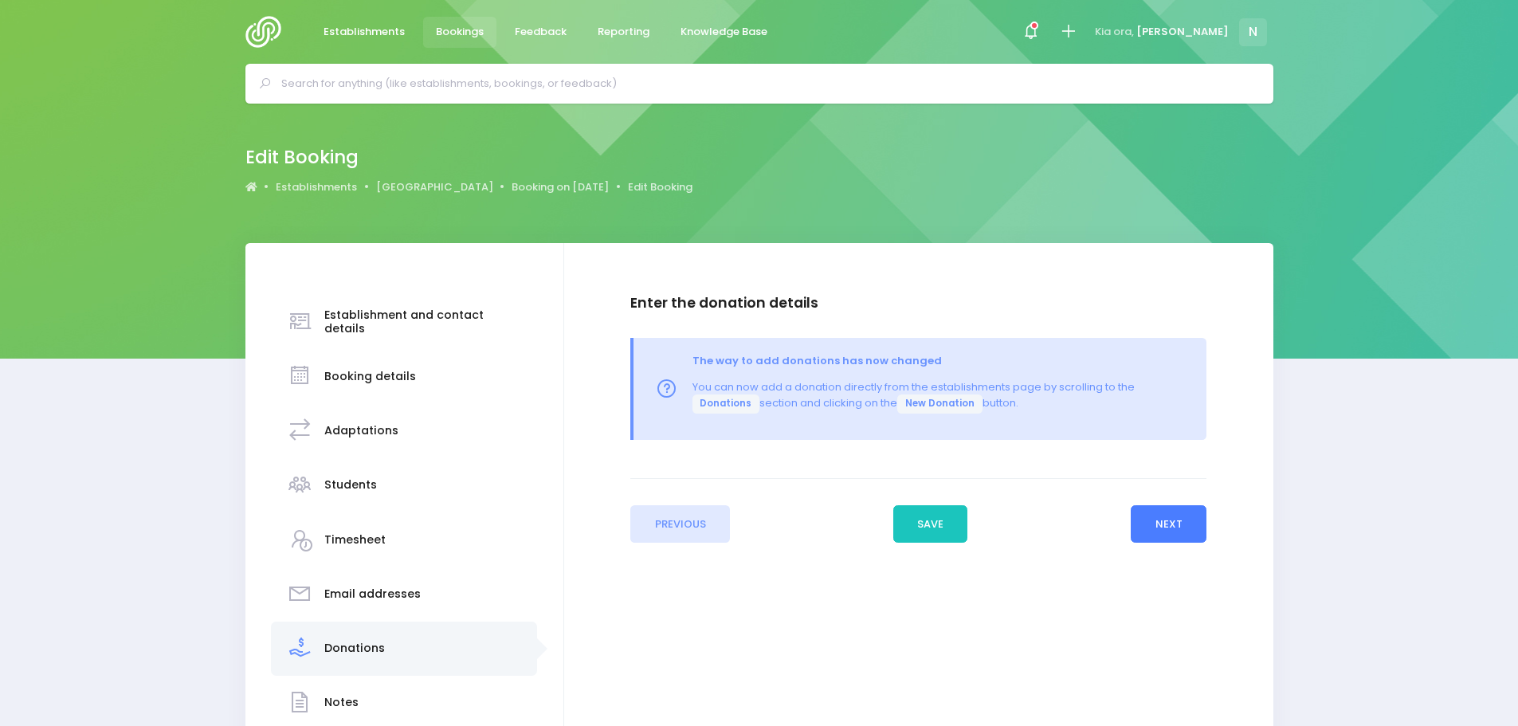
click at [1168, 533] on button "Next" at bounding box center [1169, 524] width 76 height 38
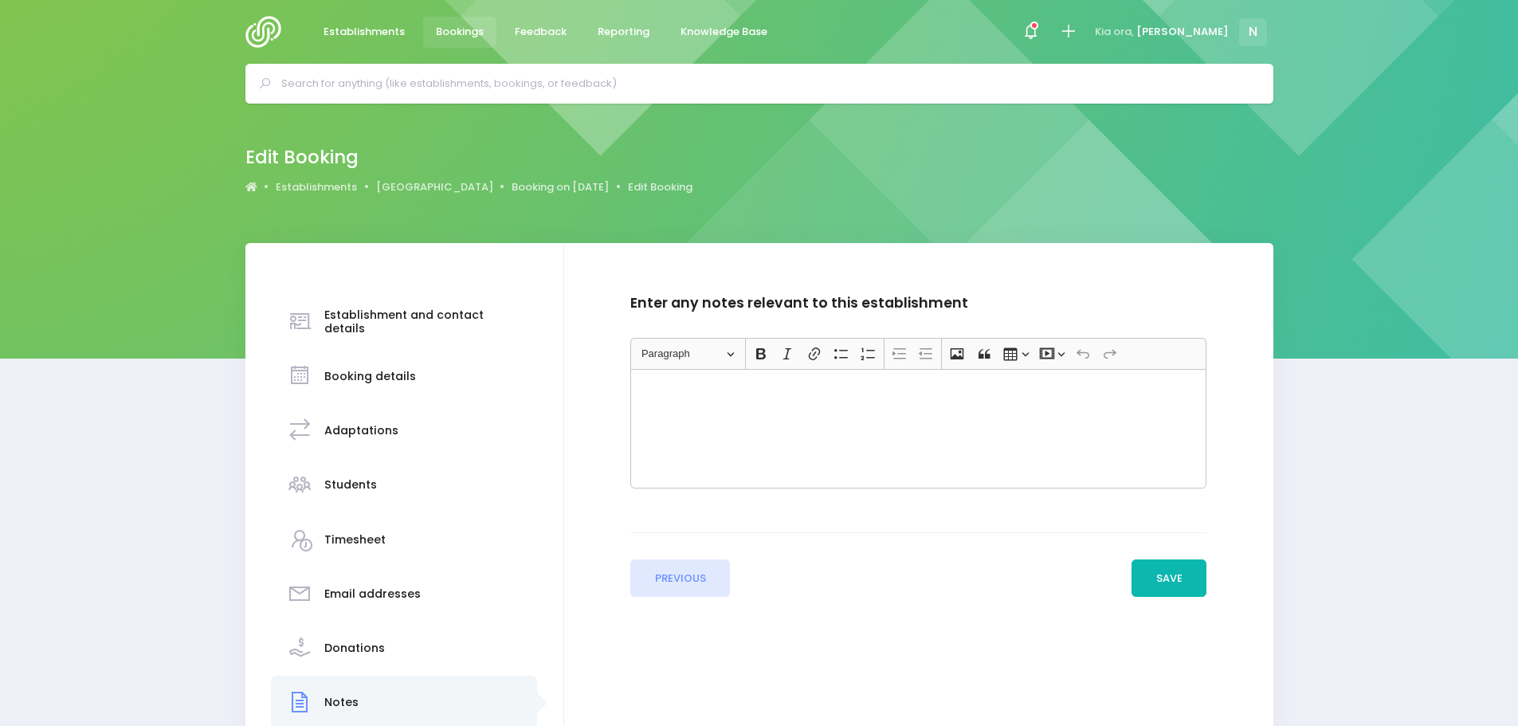
click at [1168, 580] on button "Save" at bounding box center [1169, 579] width 75 height 38
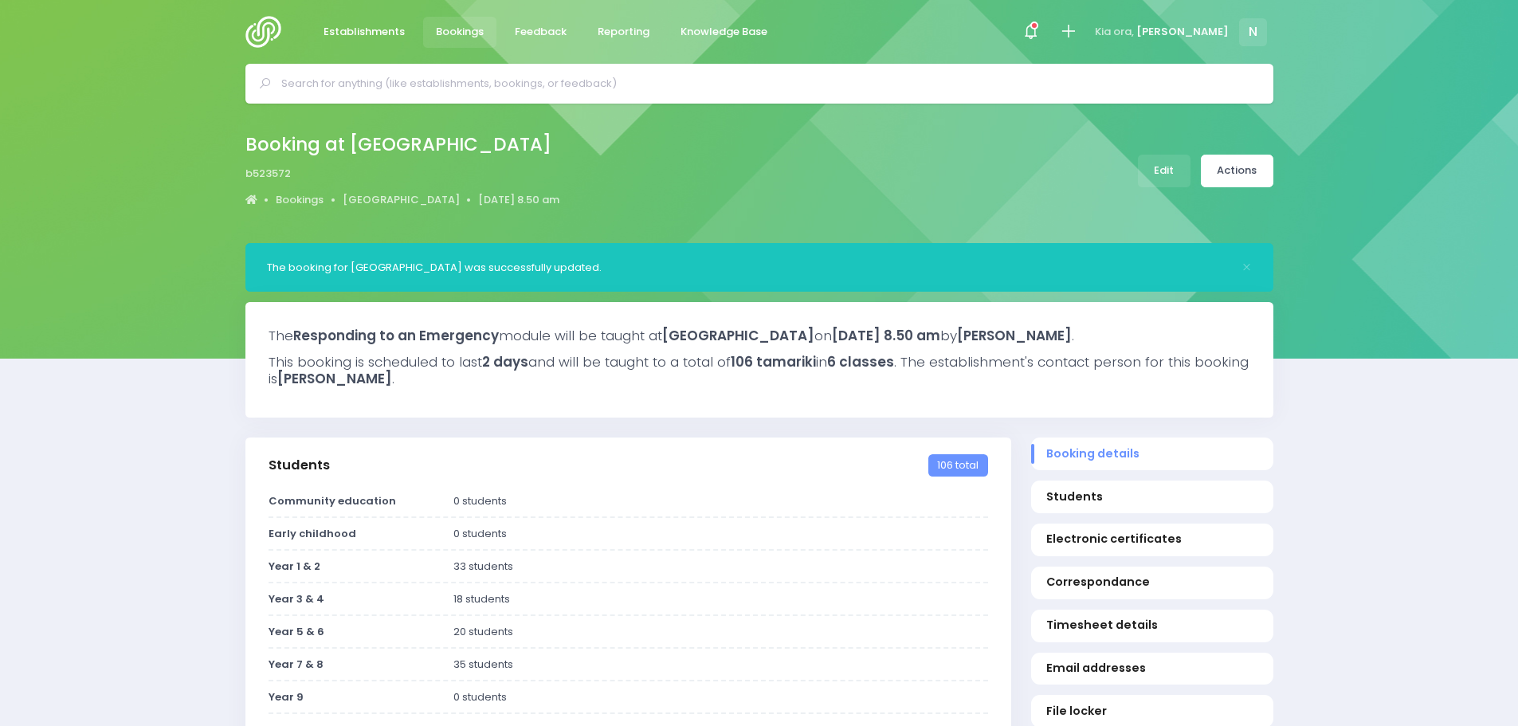
select select "5"
click at [437, 87] on input "text" at bounding box center [766, 84] width 970 height 24
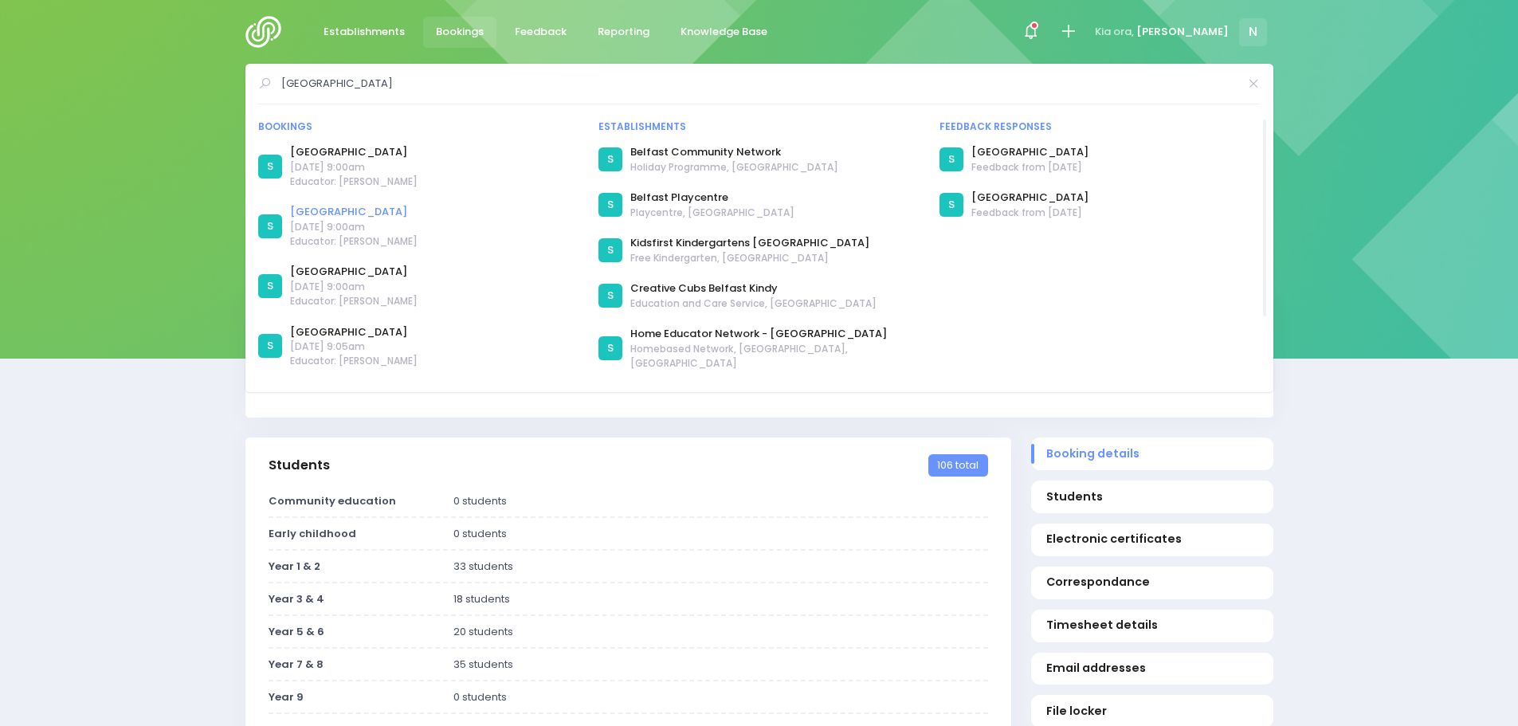
type input "[GEOGRAPHIC_DATA]"
click at [324, 214] on link "[GEOGRAPHIC_DATA]" at bounding box center [354, 212] width 128 height 16
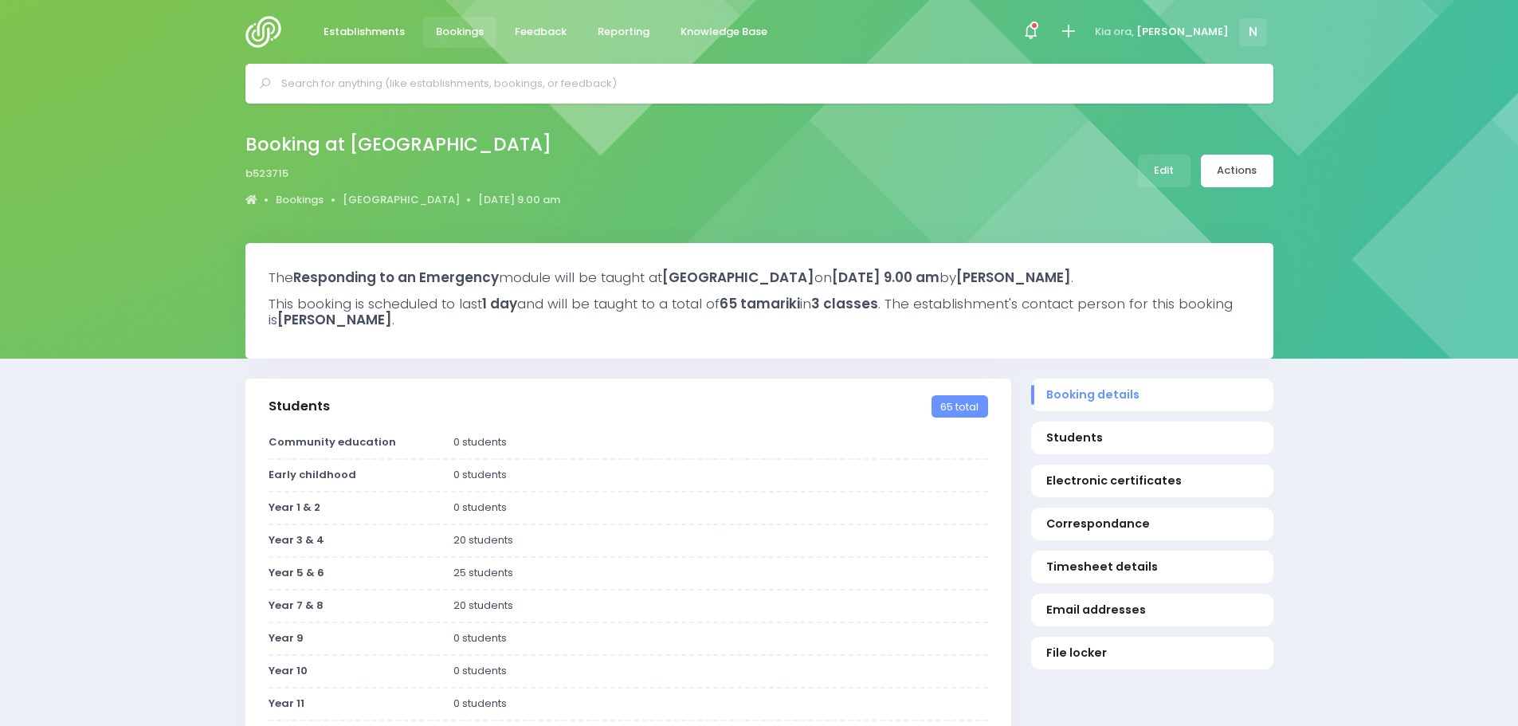
select select "5"
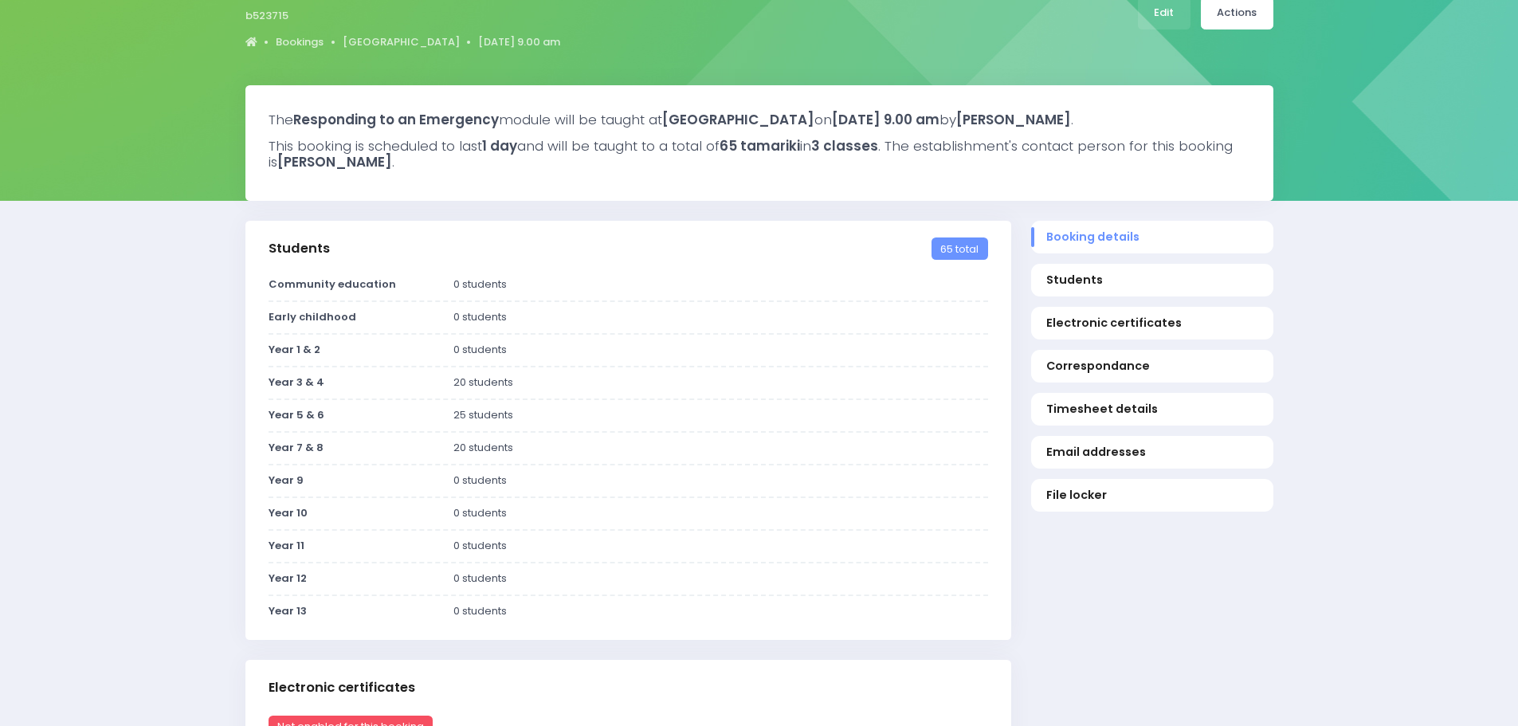
scroll to position [159, 0]
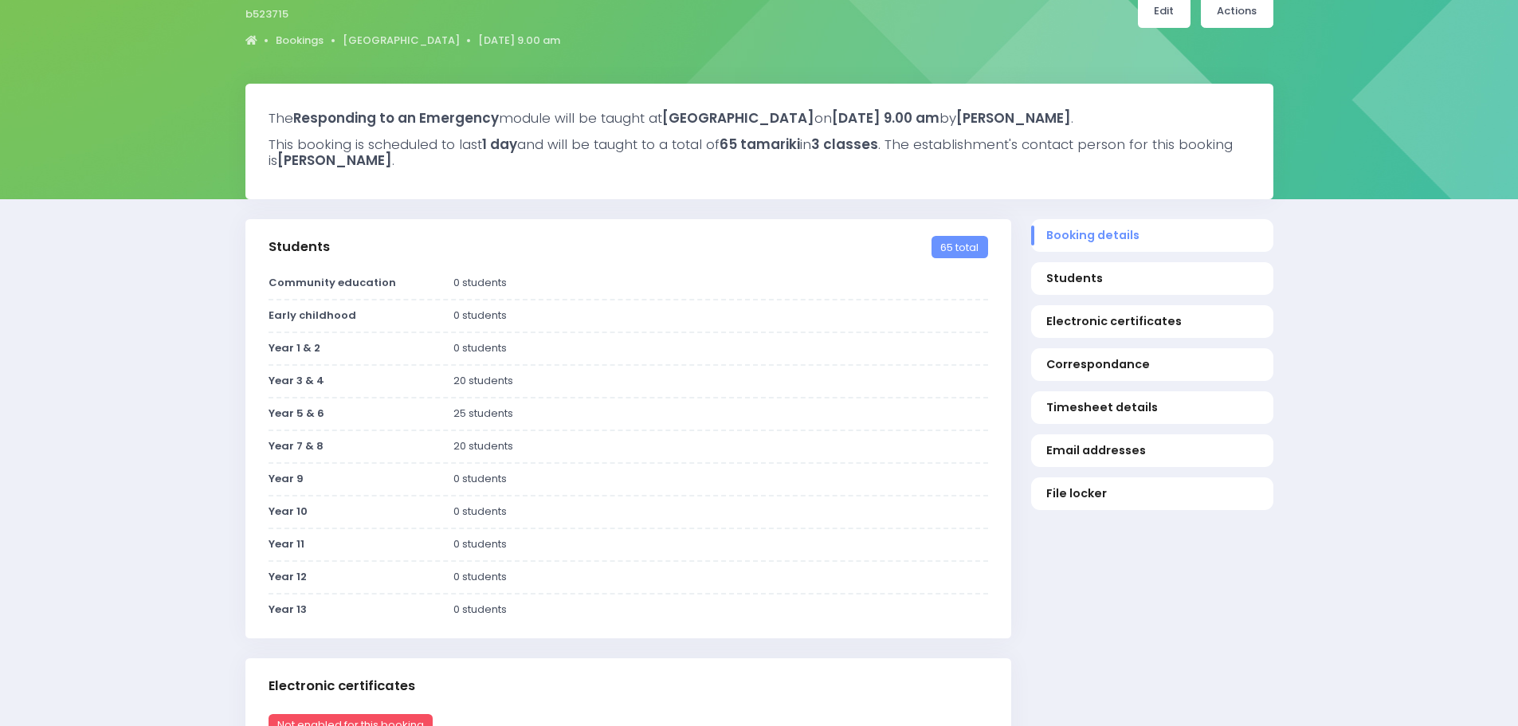
click at [1161, 13] on link "Edit" at bounding box center [1164, 11] width 53 height 33
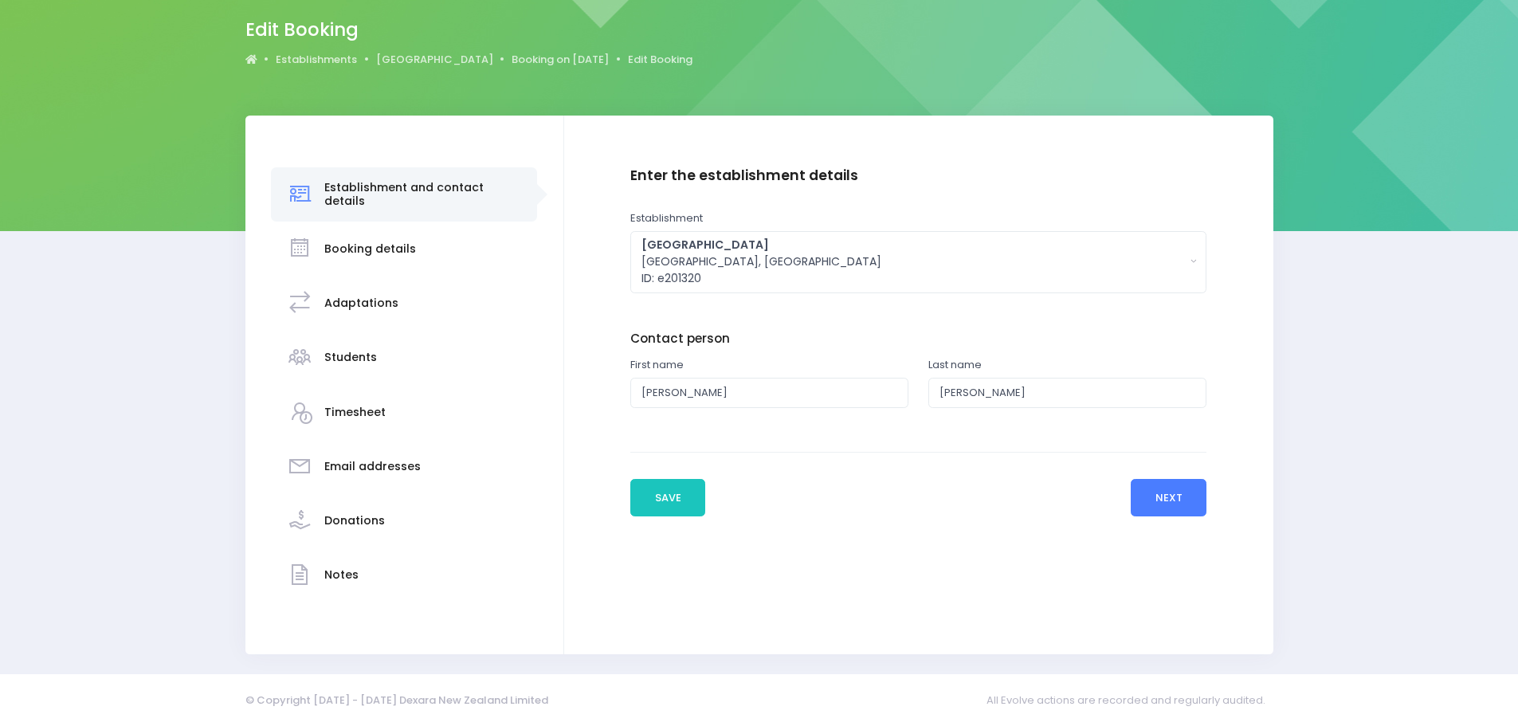
click at [1148, 498] on button "Next" at bounding box center [1169, 498] width 76 height 38
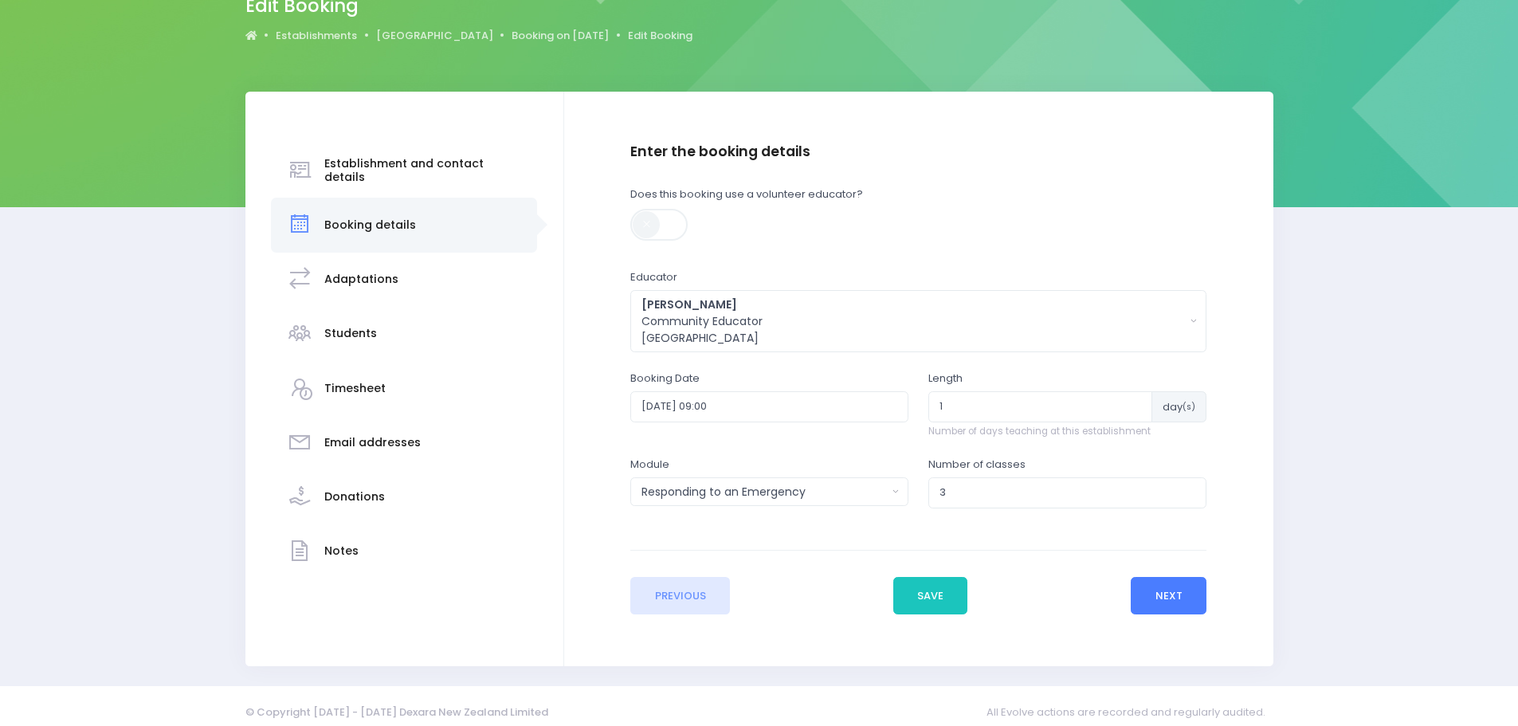
scroll to position [163, 0]
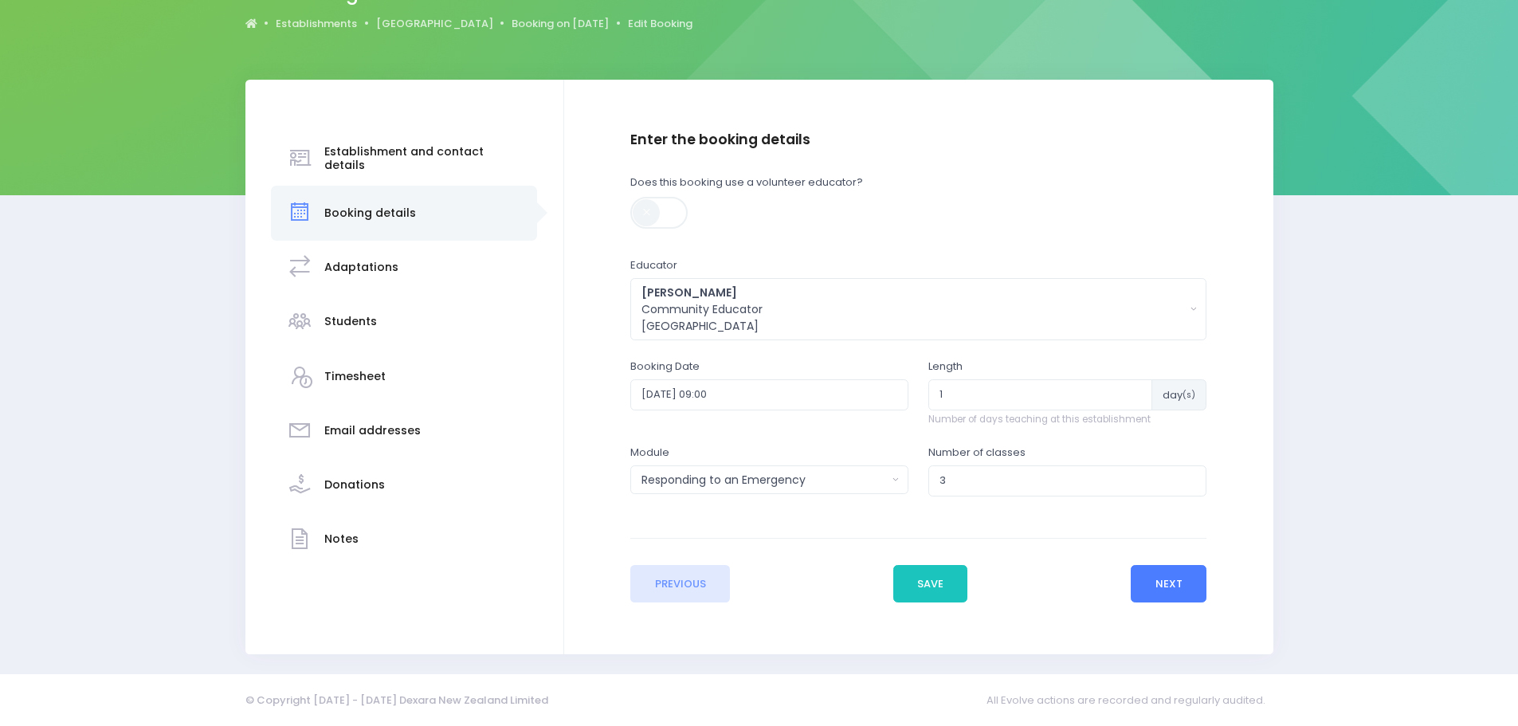
drag, startPoint x: 1144, startPoint y: 583, endPoint x: 1137, endPoint y: 575, distance: 11.3
click at [1144, 583] on button "Next" at bounding box center [1169, 584] width 76 height 38
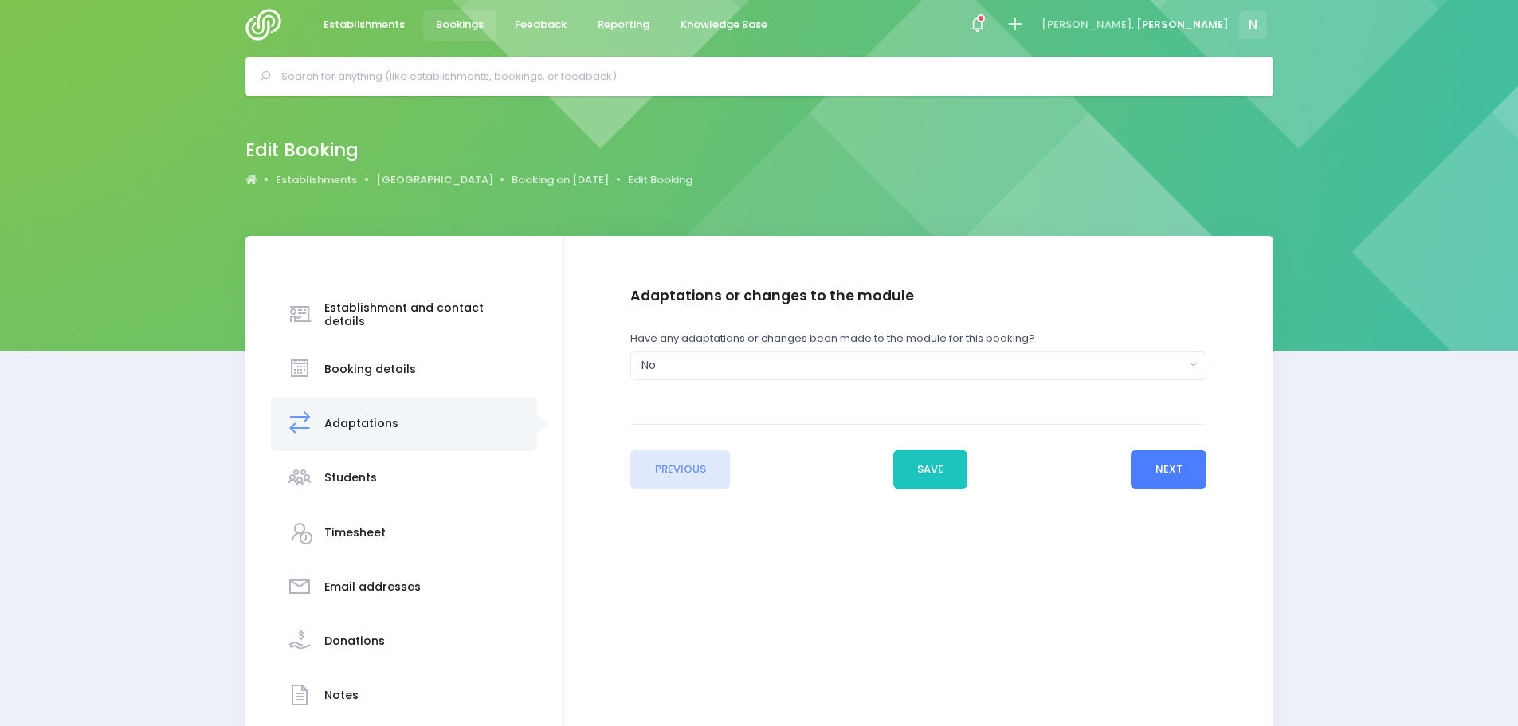
scroll to position [0, 0]
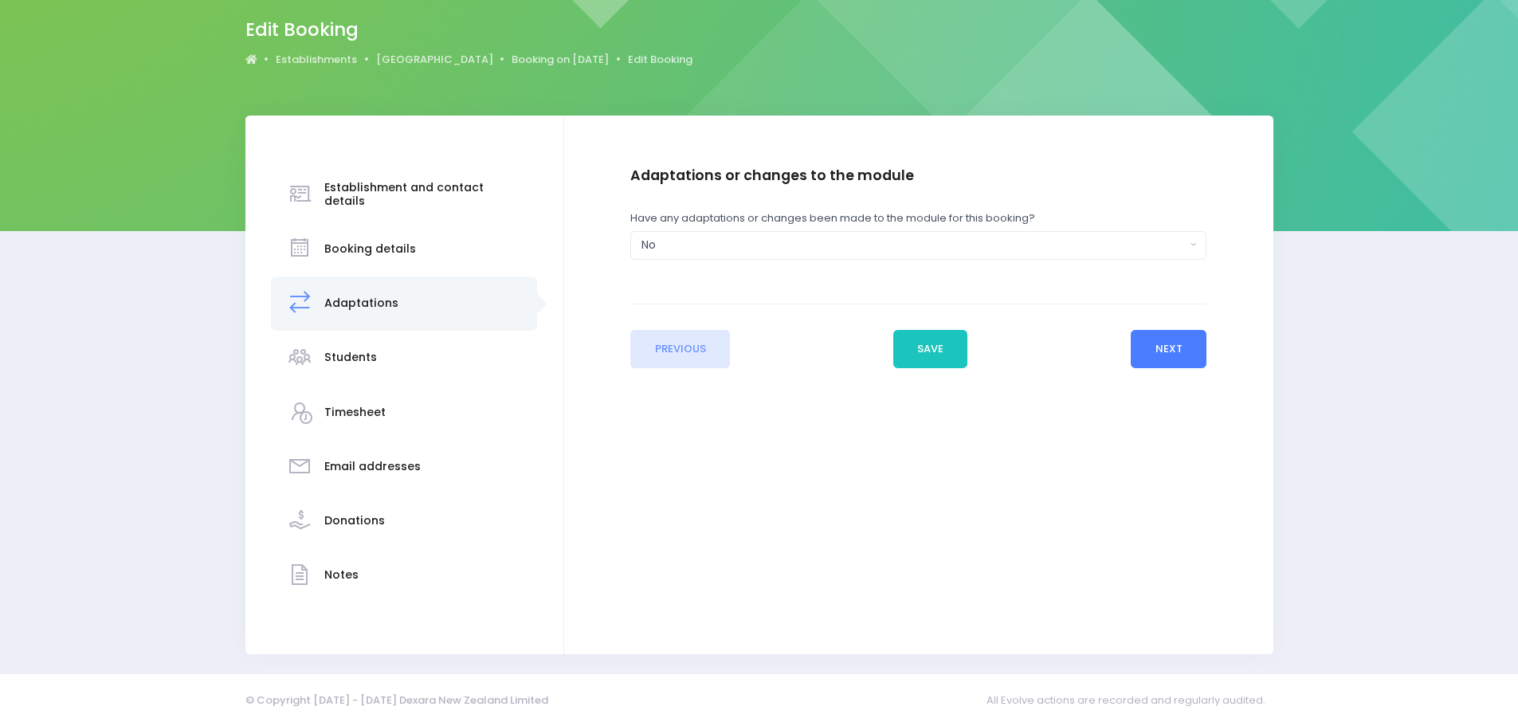
click at [1149, 344] on button "Next" at bounding box center [1169, 349] width 76 height 38
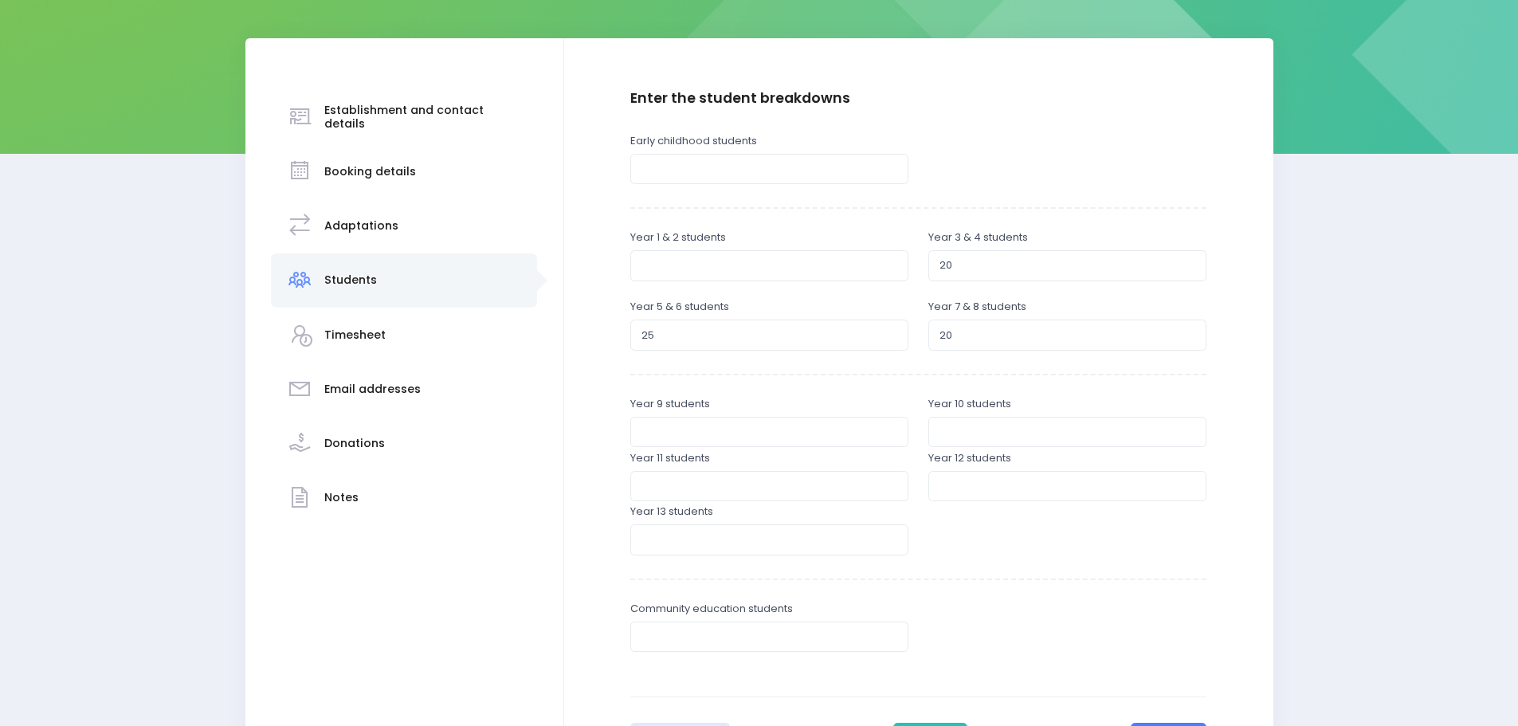
scroll to position [239, 0]
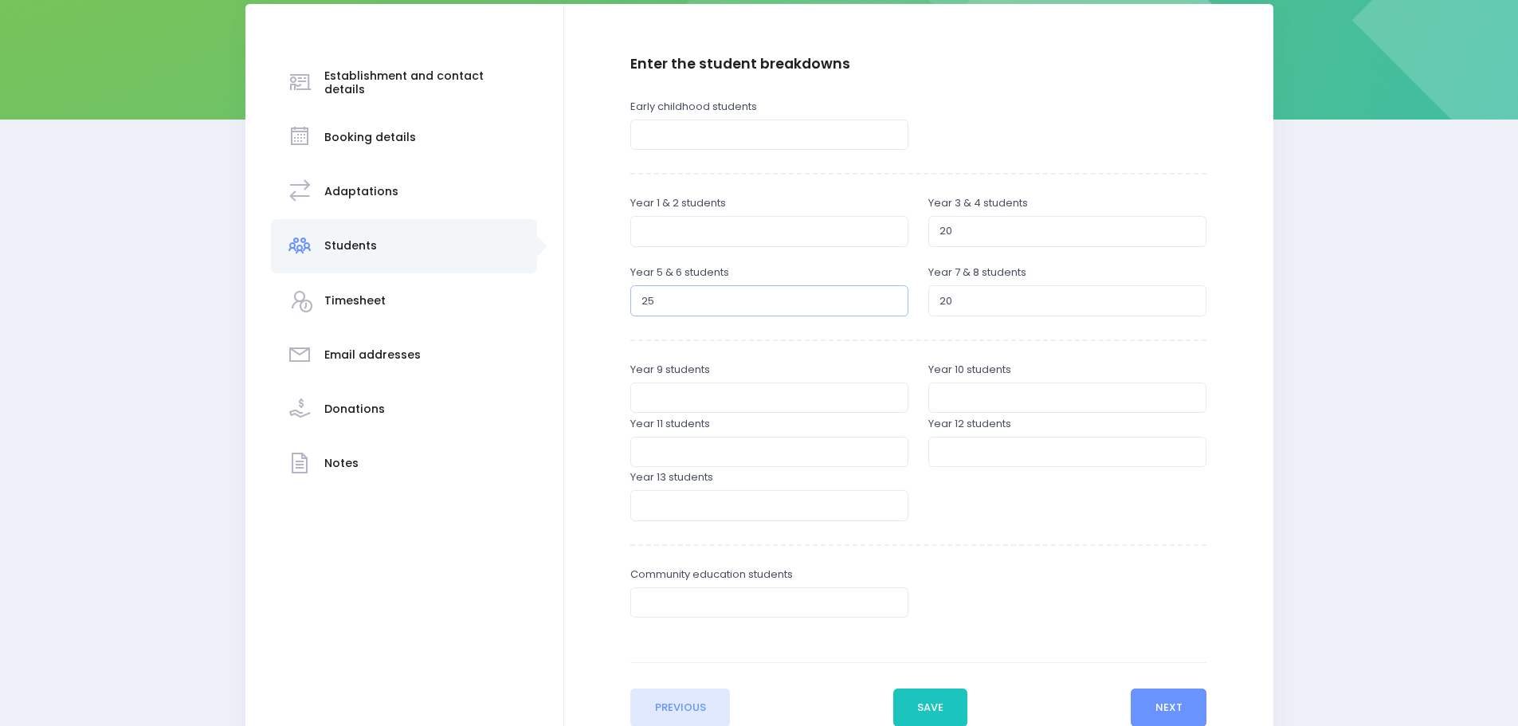
click at [642, 303] on input "25" at bounding box center [769, 300] width 278 height 30
drag, startPoint x: 954, startPoint y: 300, endPoint x: 937, endPoint y: 300, distance: 16.7
click at [937, 300] on input "20" at bounding box center [1068, 300] width 278 height 30
type input "42"
click at [1153, 709] on button "Next" at bounding box center [1169, 708] width 76 height 38
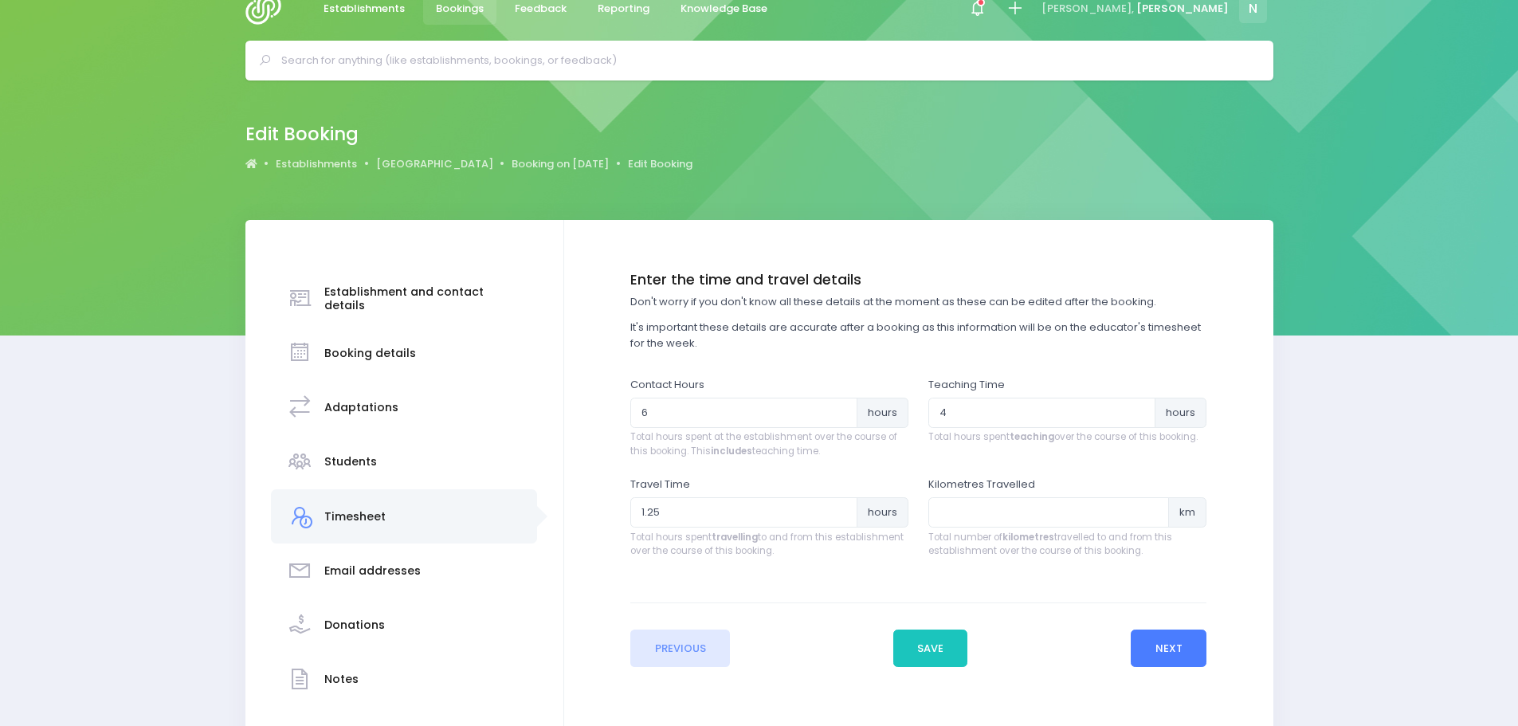
scroll to position [0, 0]
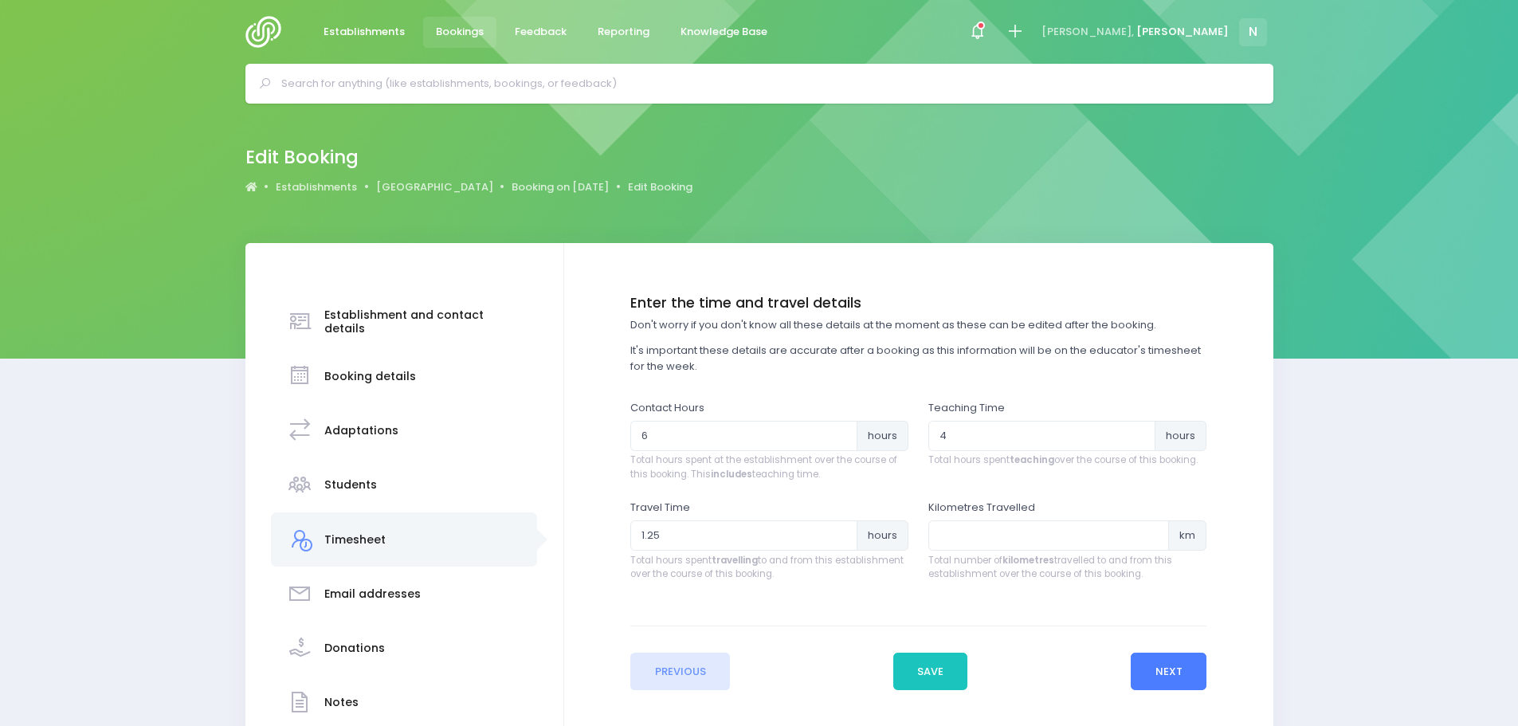
click at [1164, 673] on button "Next" at bounding box center [1169, 672] width 76 height 38
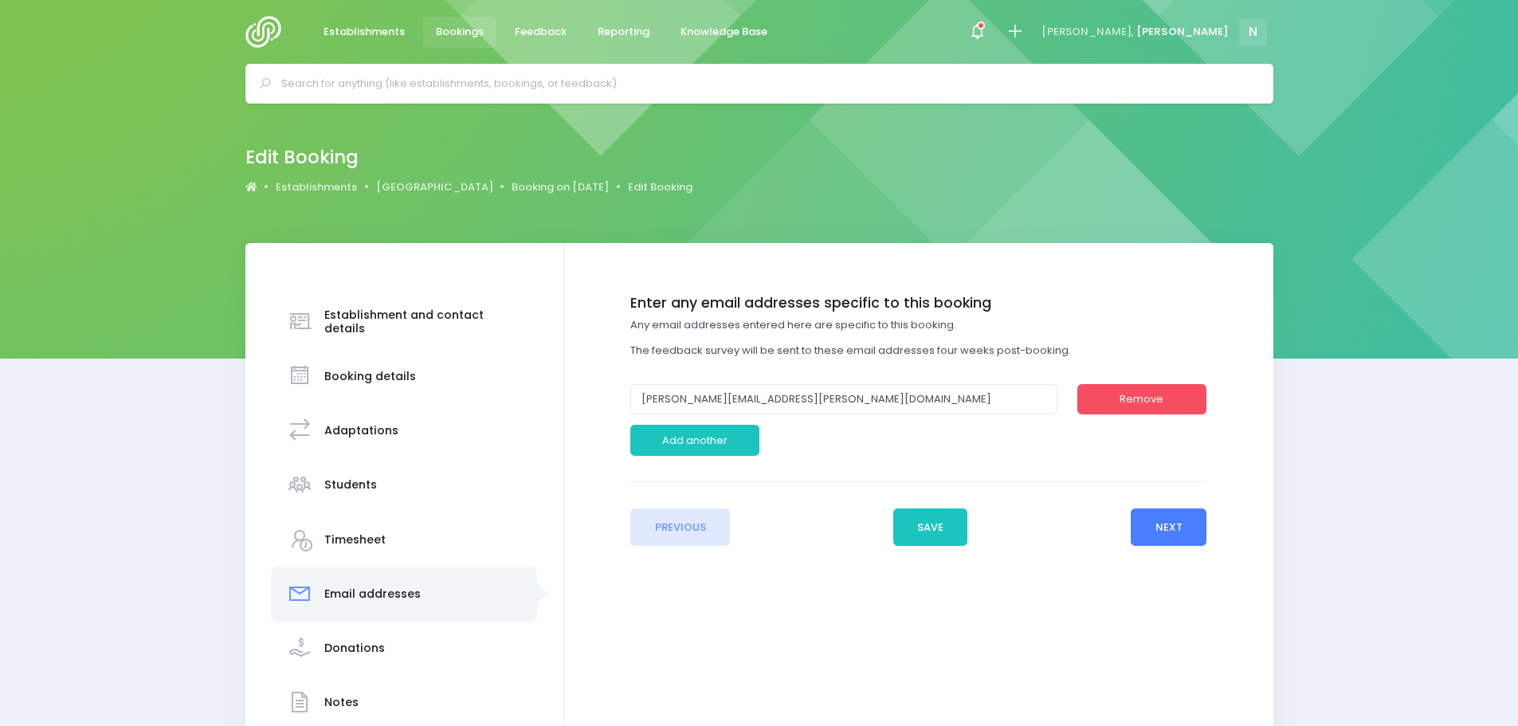
click at [1168, 532] on button "Next" at bounding box center [1169, 528] width 76 height 38
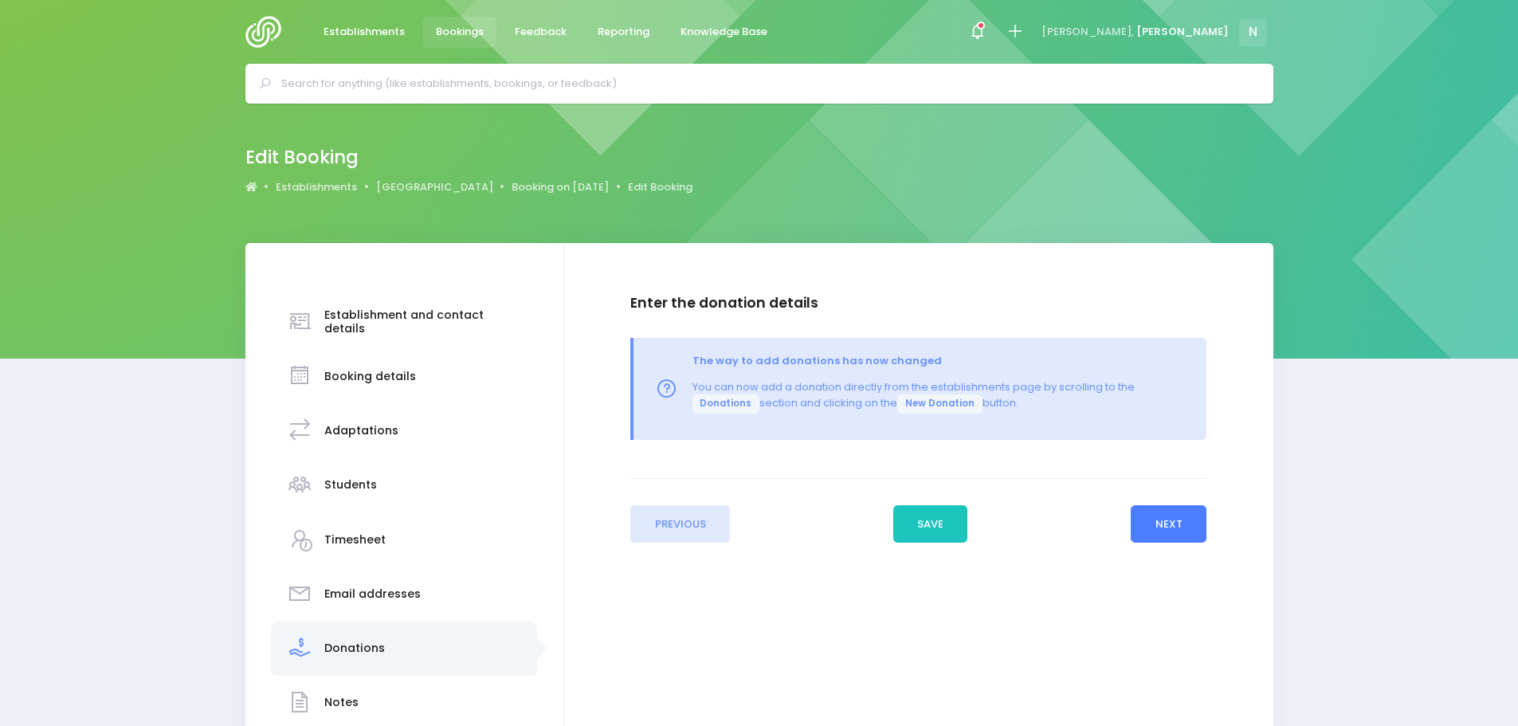
click at [1174, 524] on button "Next" at bounding box center [1169, 524] width 76 height 38
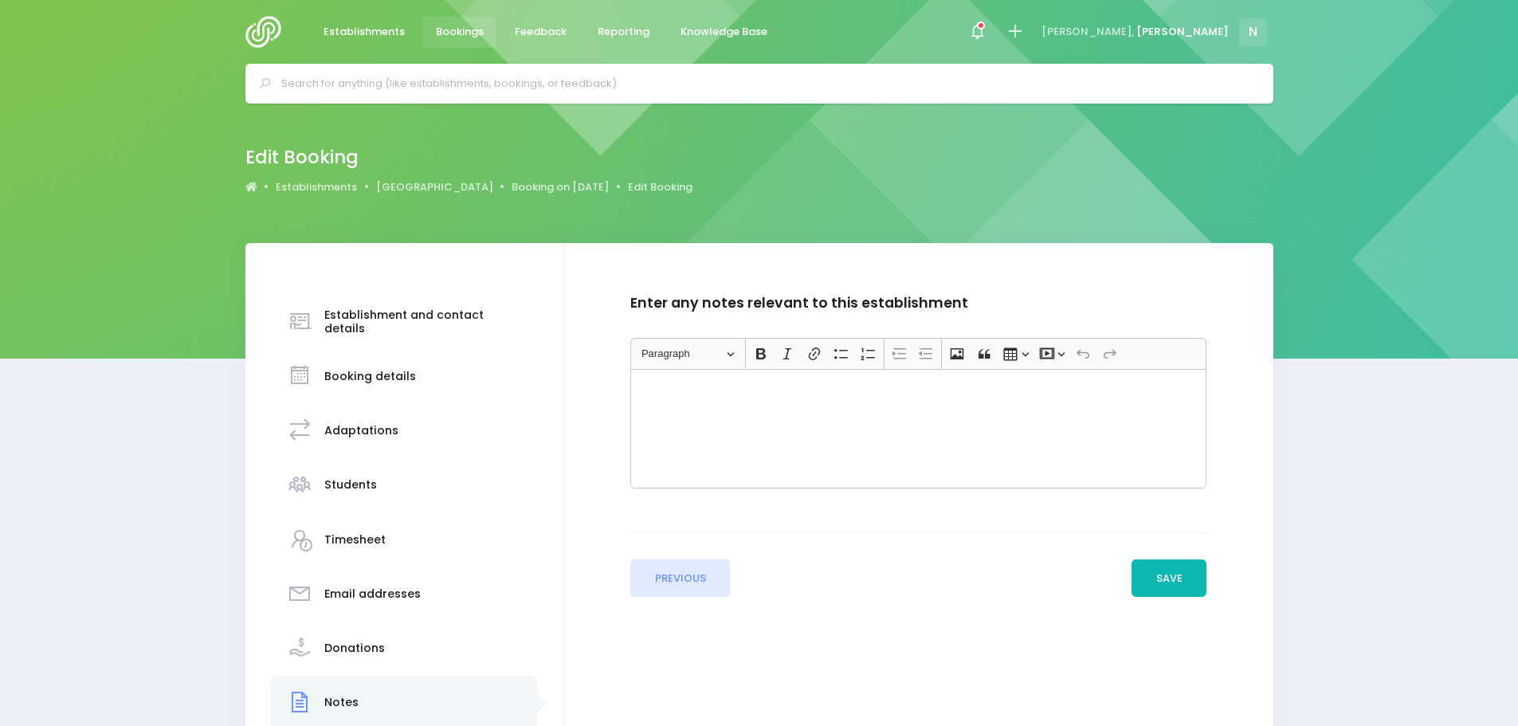
click at [1158, 572] on button "Save" at bounding box center [1169, 579] width 75 height 38
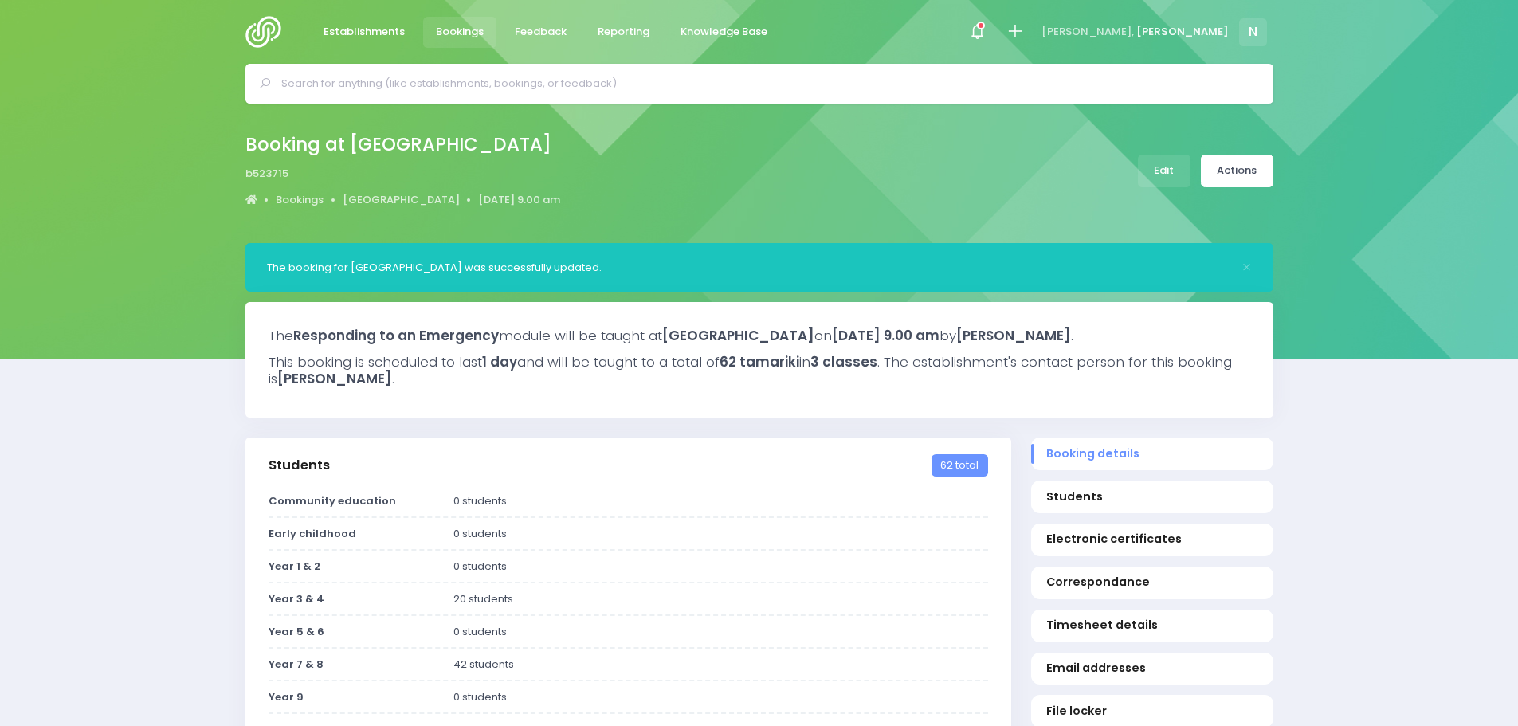
select select "5"
